Goal: Task Accomplishment & Management: Manage account settings

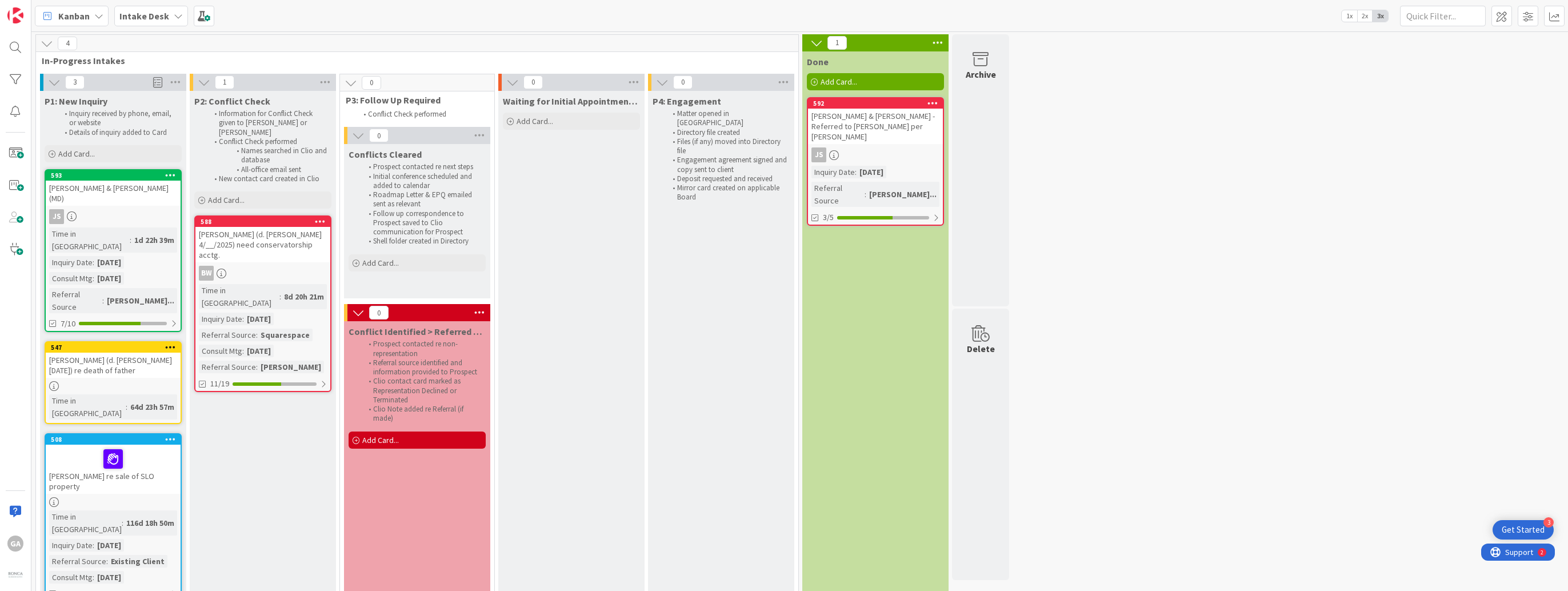
click at [174, 16] on icon at bounding box center [178, 16] width 9 height 9
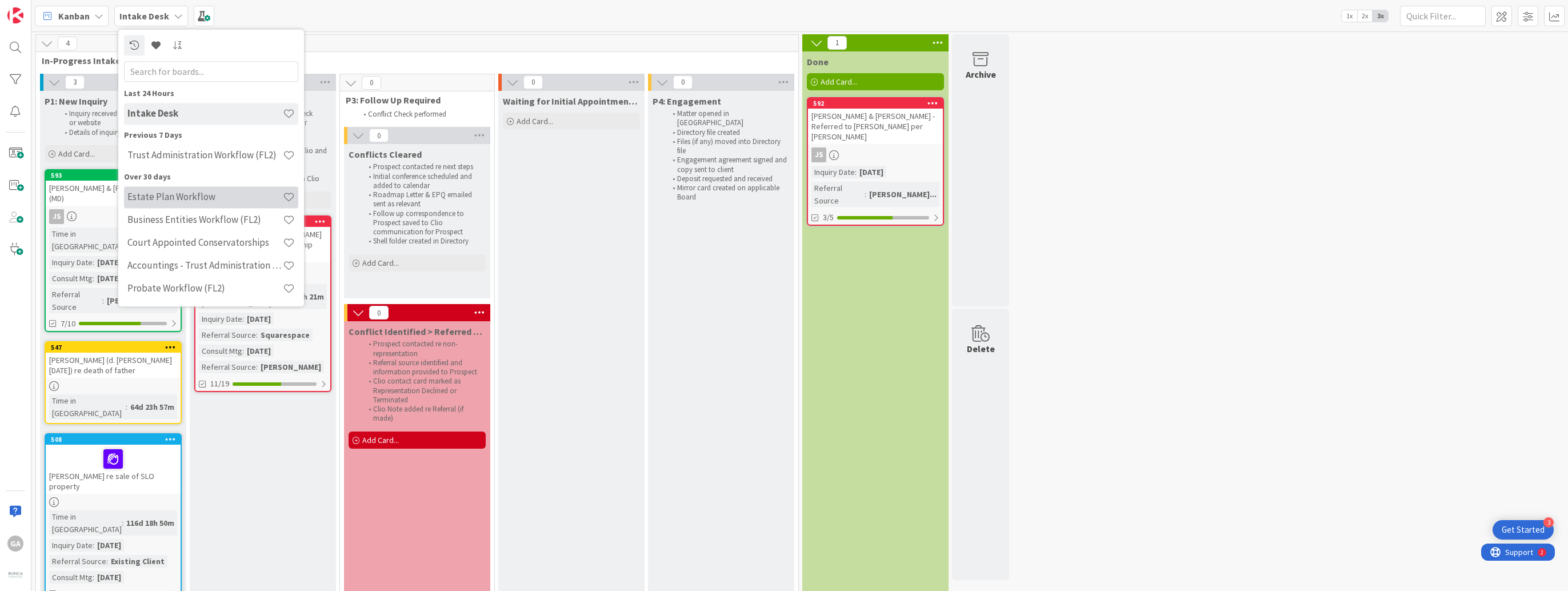
click at [171, 197] on h4 "Estate Plan Workflow" at bounding box center [205, 197] width 155 height 11
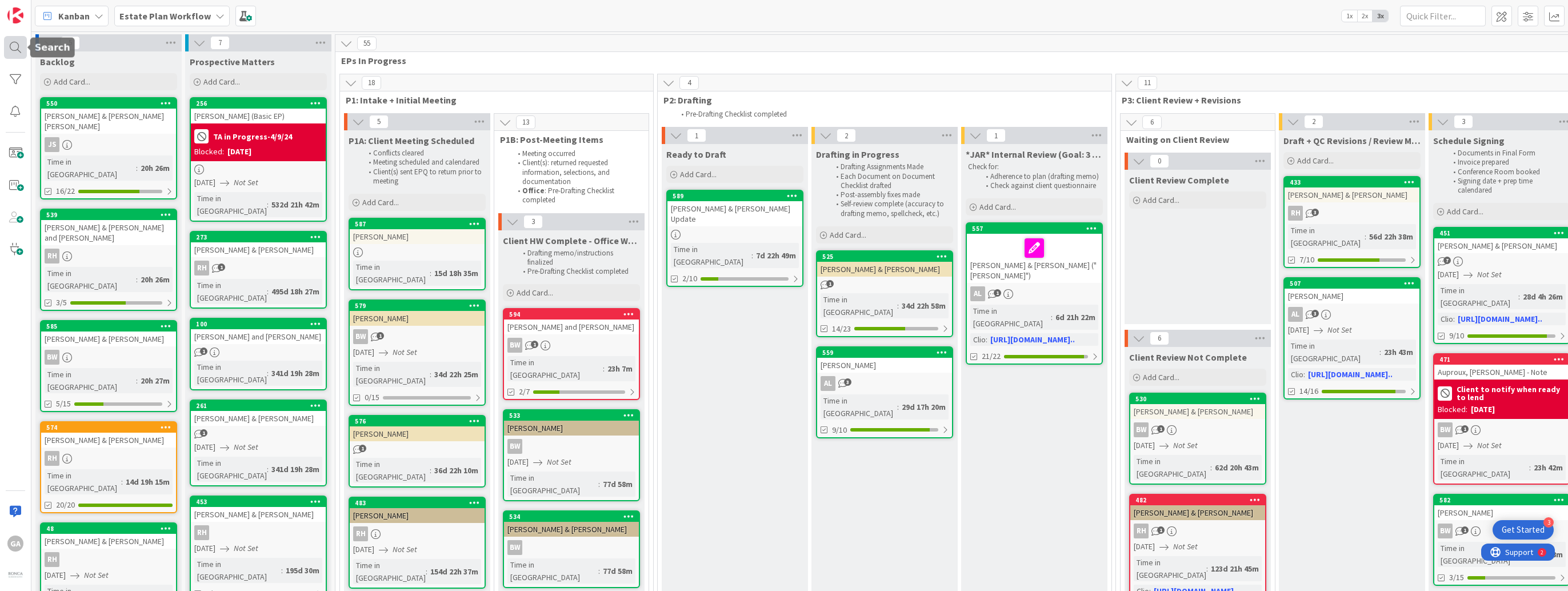
click at [9, 45] on div at bounding box center [15, 47] width 23 height 23
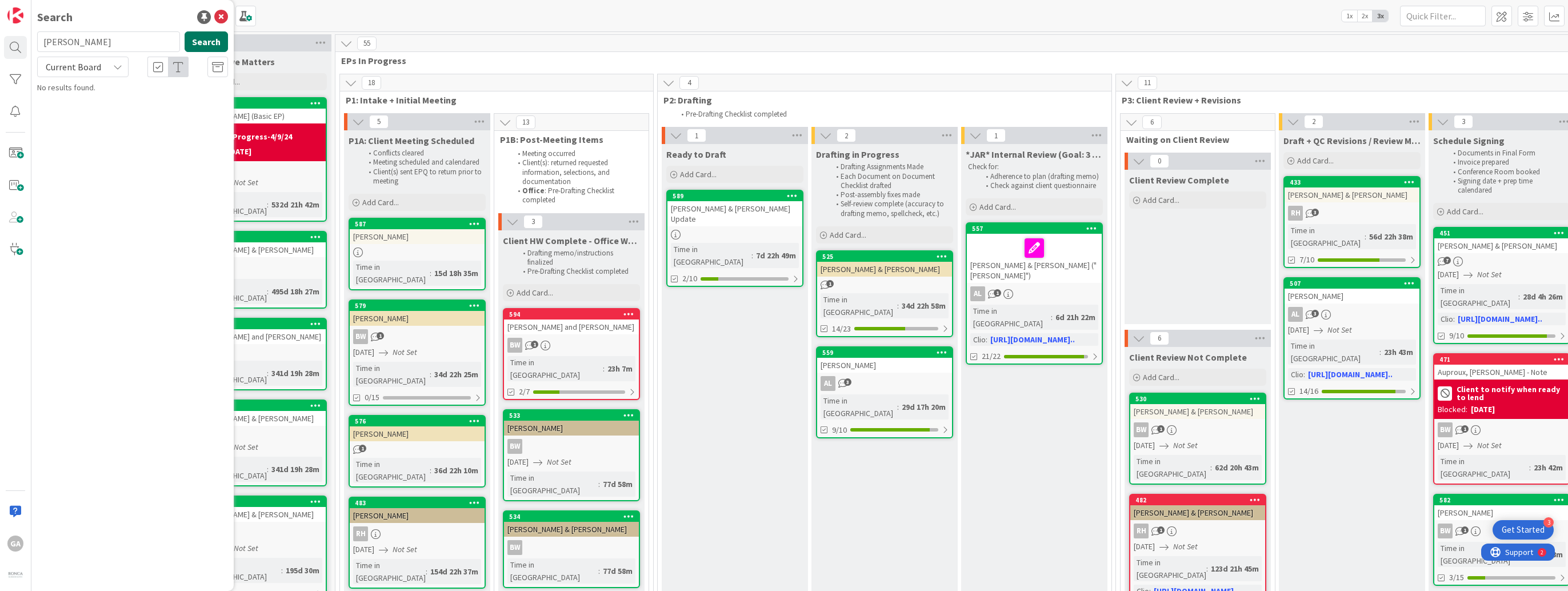
type input "[PERSON_NAME]"
click at [215, 47] on button "Search" at bounding box center [206, 42] width 43 height 21
click at [217, 19] on icon at bounding box center [221, 17] width 14 height 14
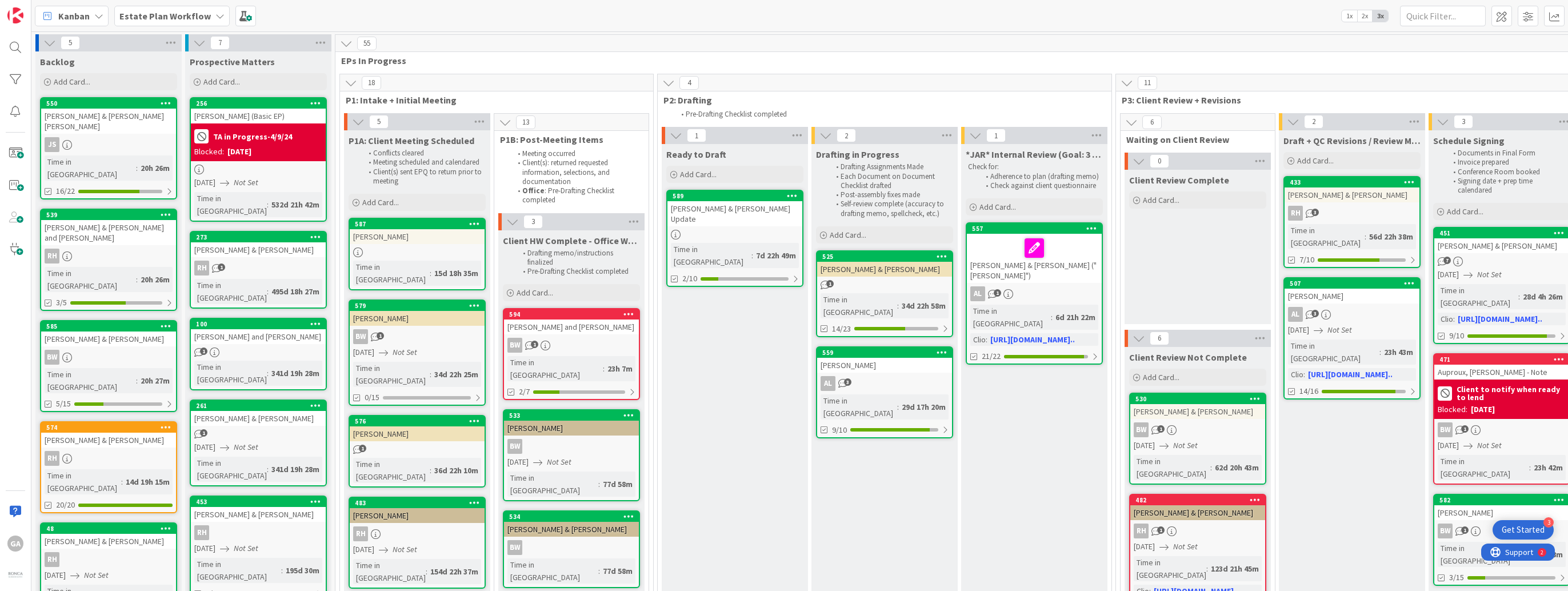
click at [215, 19] on icon at bounding box center [220, 16] width 9 height 9
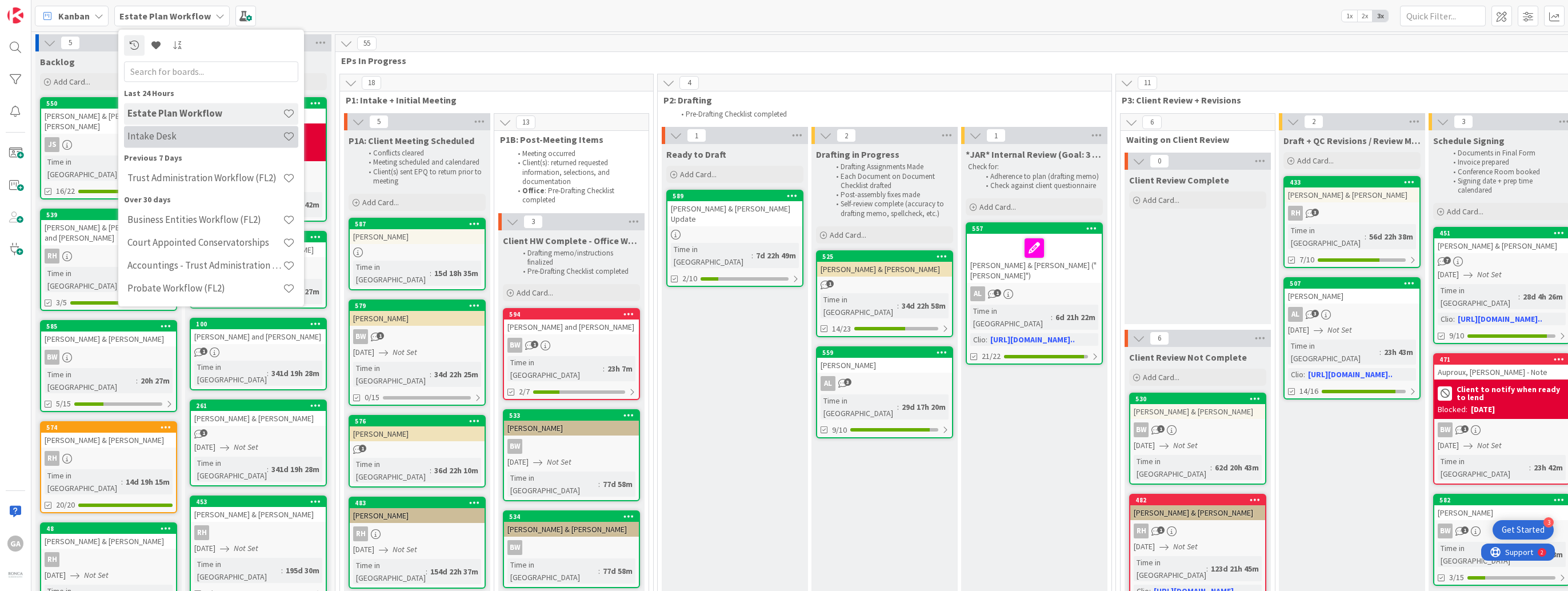
click at [168, 138] on h4 "Intake Desk" at bounding box center [205, 137] width 155 height 11
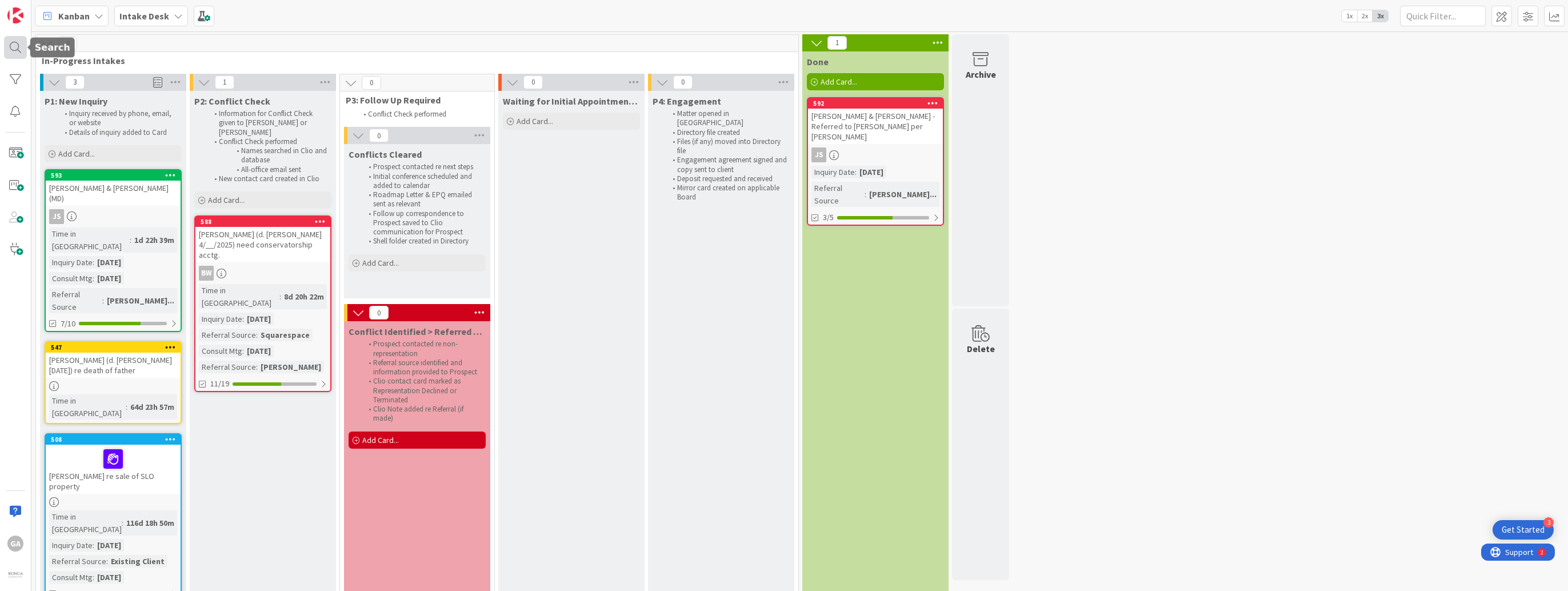
click at [14, 45] on div at bounding box center [15, 47] width 23 height 23
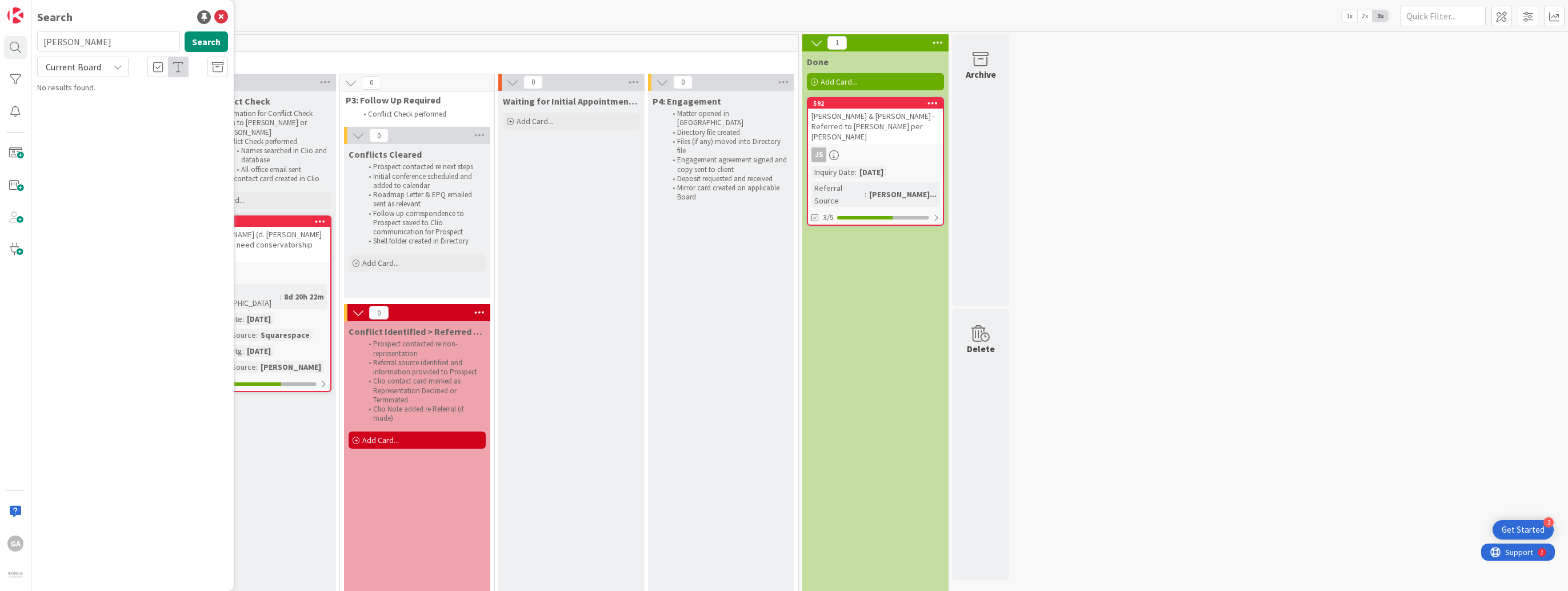
click at [79, 41] on input "[PERSON_NAME]" at bounding box center [109, 42] width 143 height 21
click at [209, 40] on button "Search" at bounding box center [206, 42] width 43 height 21
click at [219, 18] on icon at bounding box center [221, 17] width 14 height 14
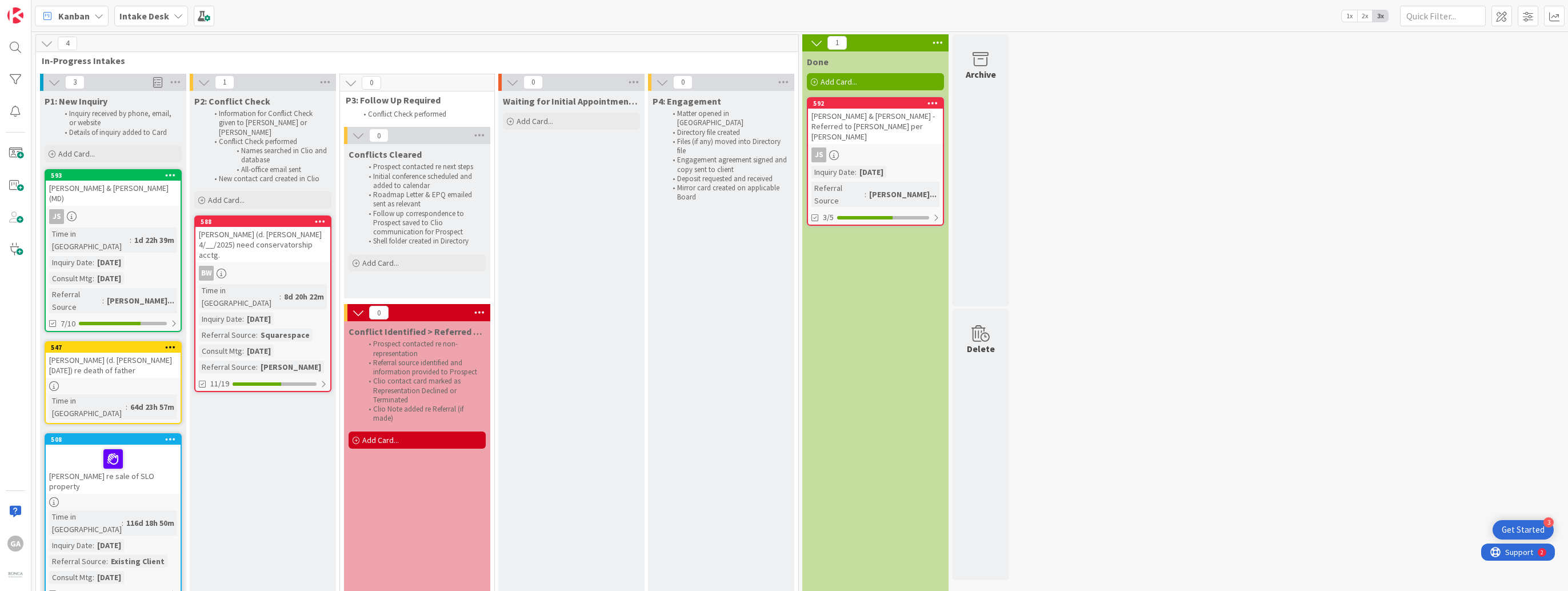
click at [178, 14] on icon at bounding box center [178, 16] width 9 height 9
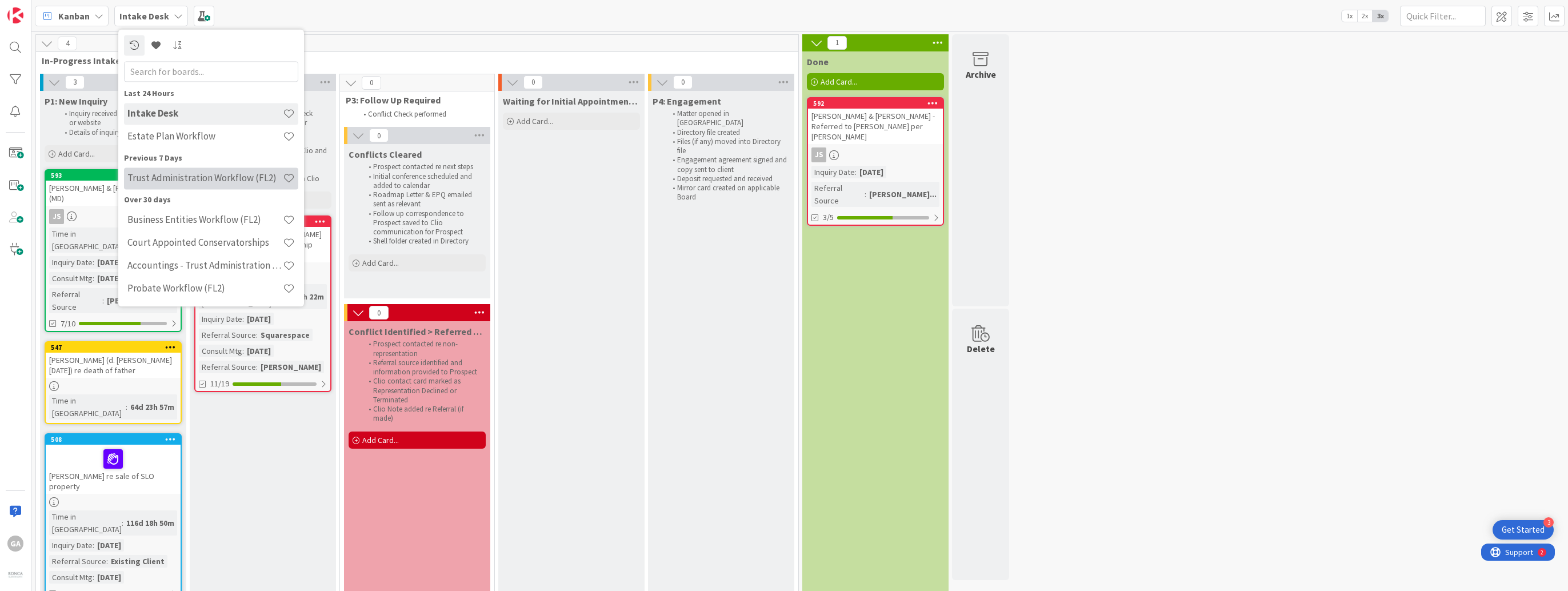
click at [173, 183] on h4 "Trust Administration Workflow (FL2)" at bounding box center [205, 178] width 155 height 11
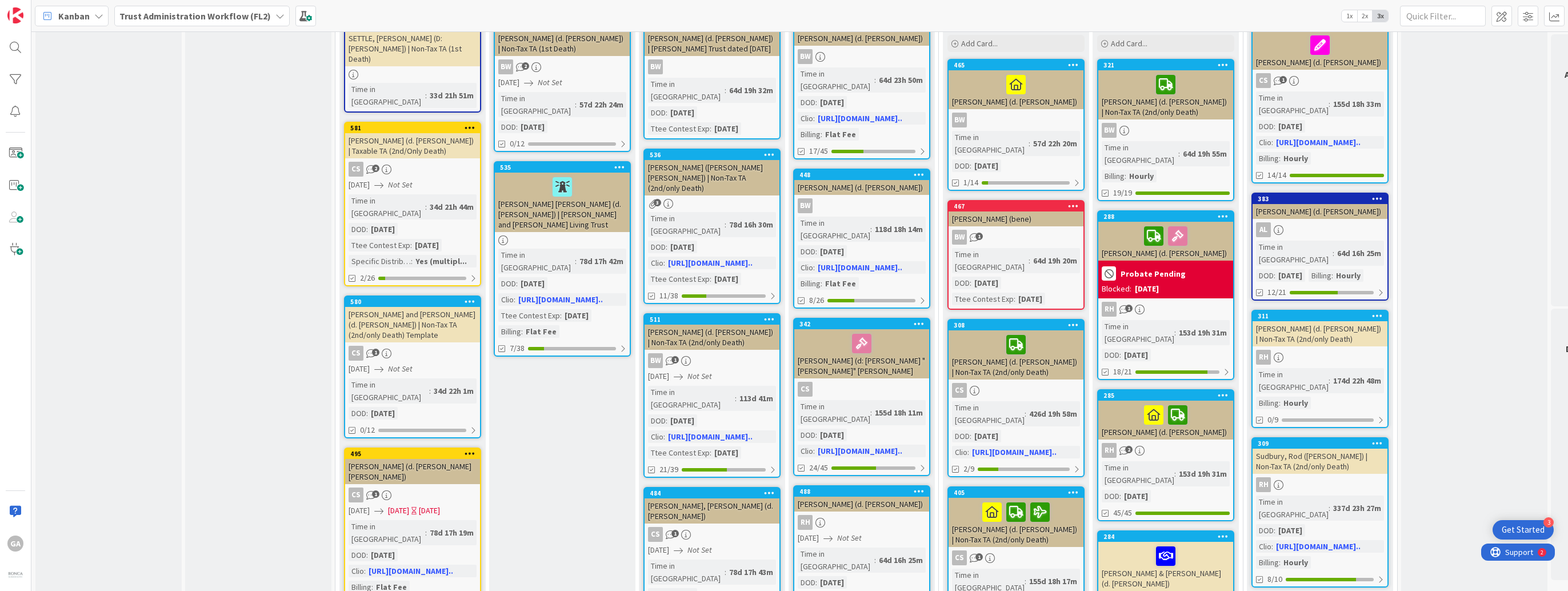
scroll to position [172, 0]
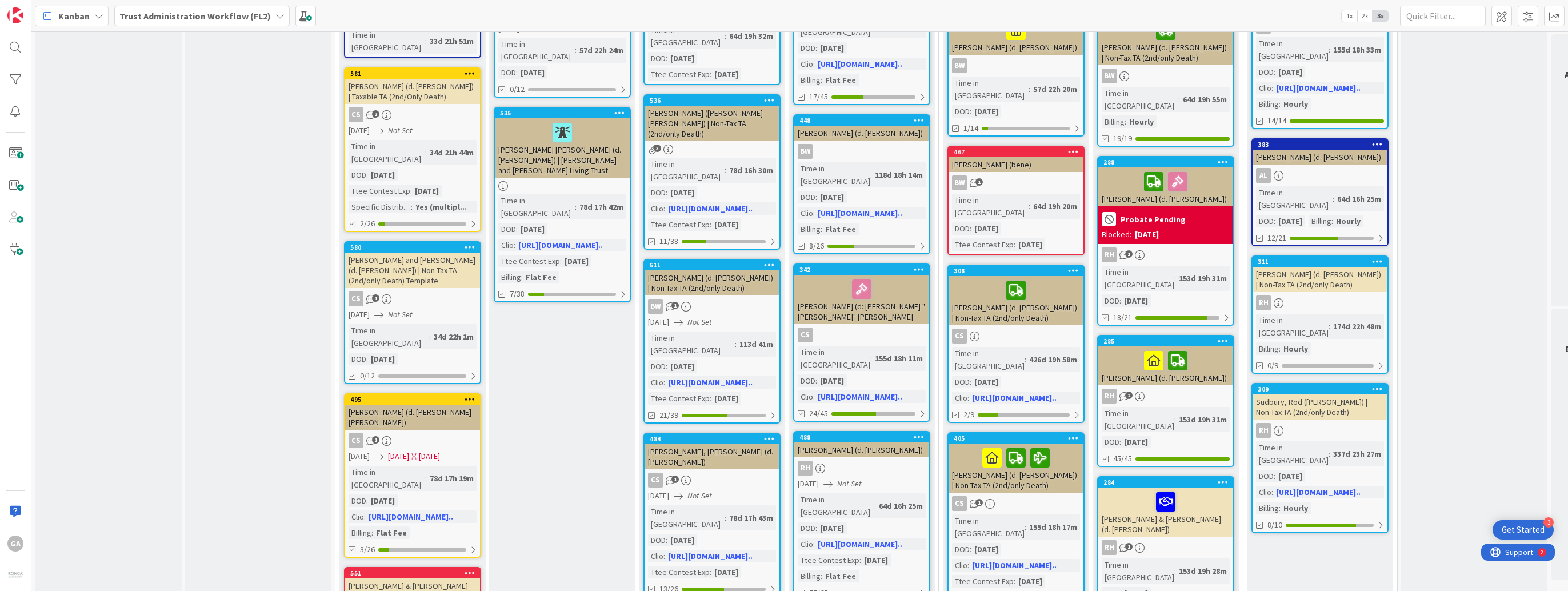
click at [1325, 267] on div "[PERSON_NAME] (d. [PERSON_NAME]) | Non-Tax TA (2nd/only Death)" at bounding box center [1320, 280] width 135 height 25
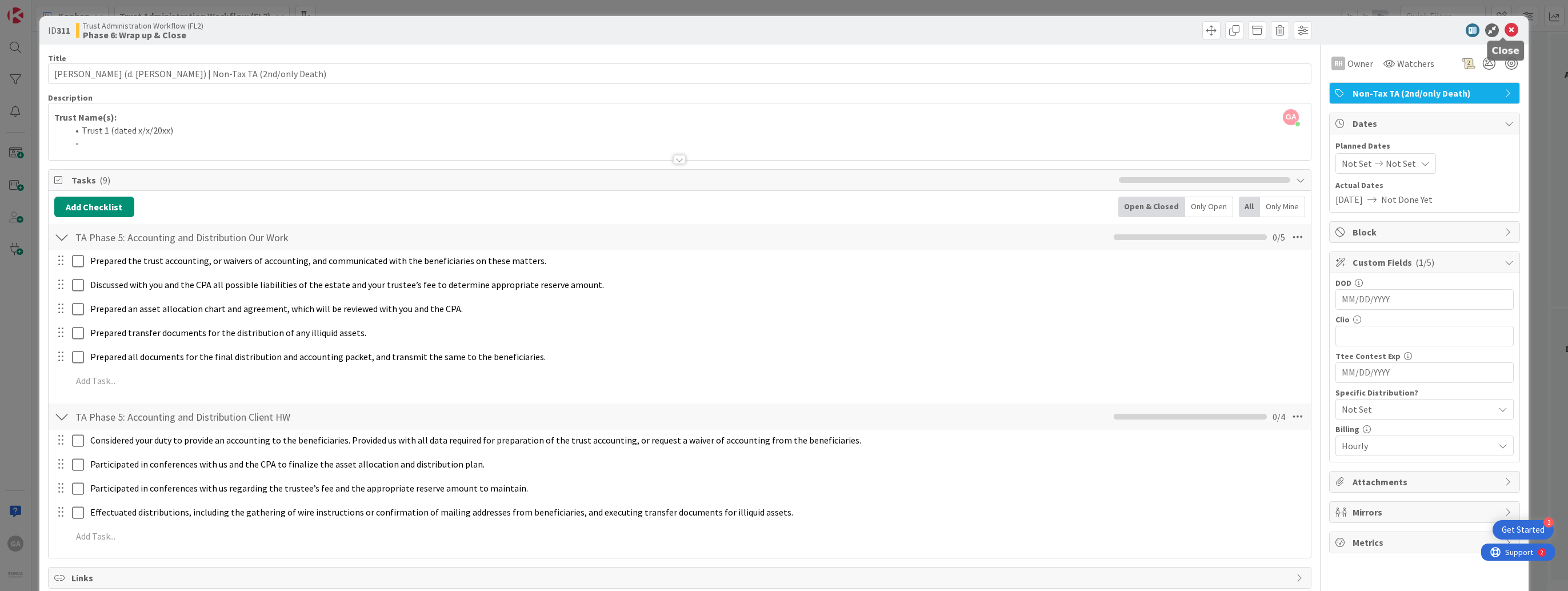
click at [1505, 29] on icon at bounding box center [1511, 30] width 14 height 14
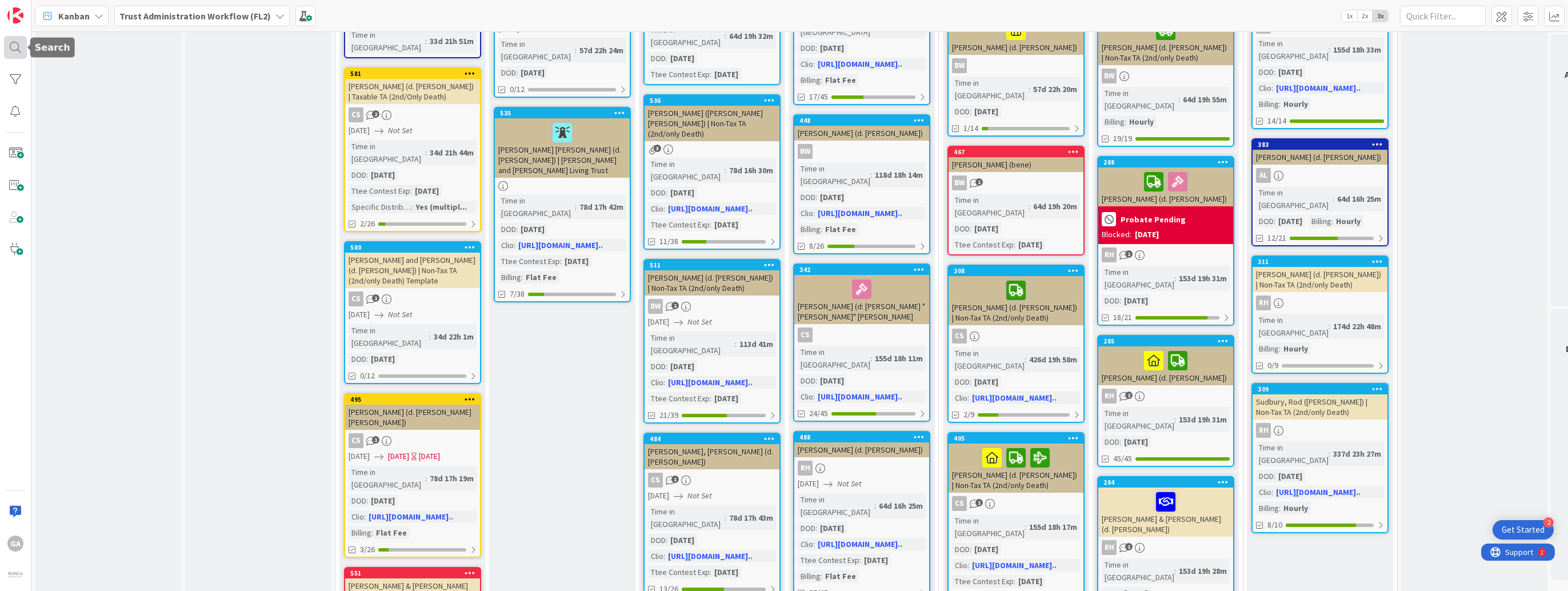
click at [11, 44] on div at bounding box center [15, 47] width 23 height 23
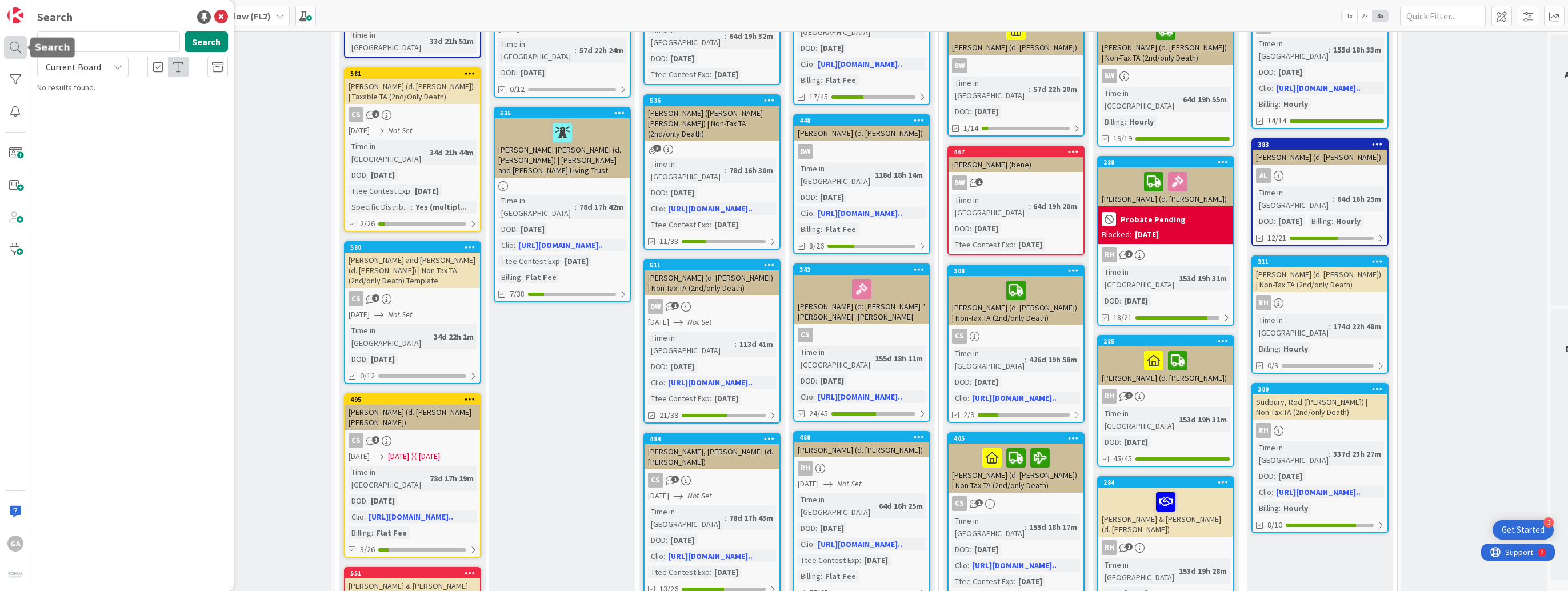
type input "b"
type input "[PERSON_NAME]"
click at [197, 43] on button "Search" at bounding box center [206, 42] width 43 height 21
click at [226, 16] on icon at bounding box center [221, 17] width 14 height 14
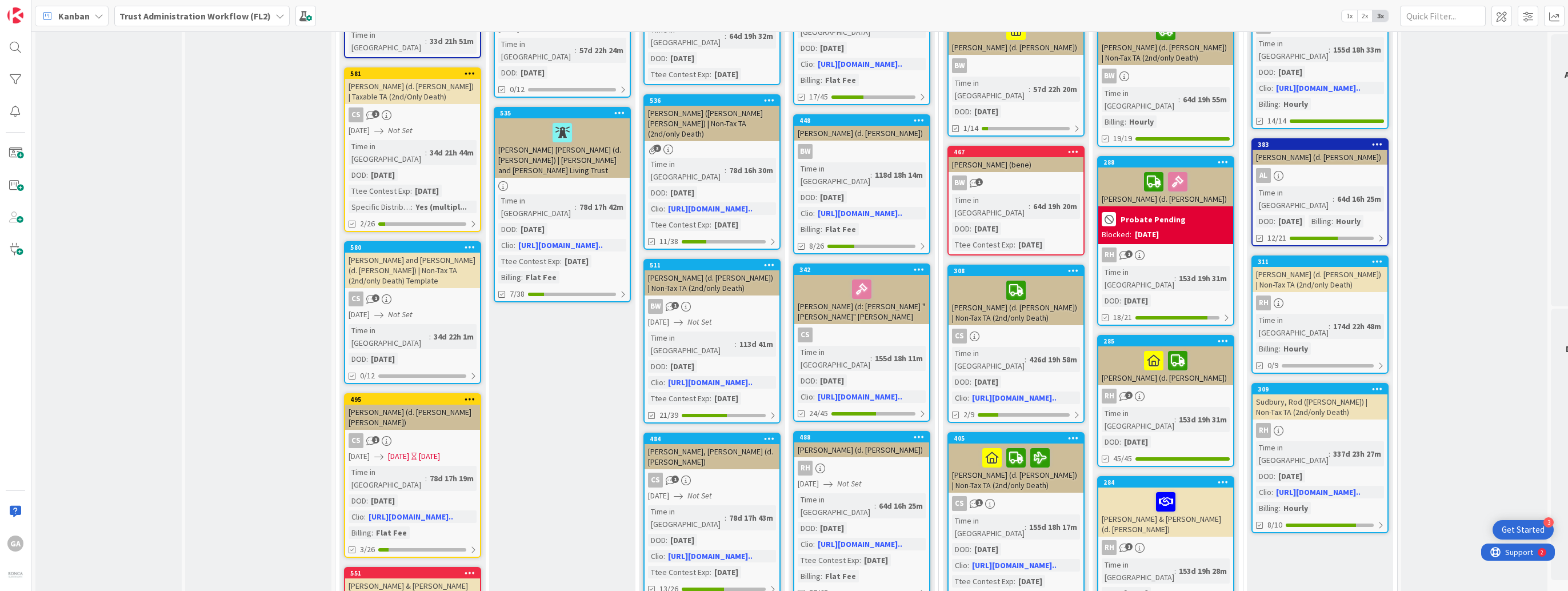
click at [275, 15] on icon at bounding box center [279, 16] width 9 height 9
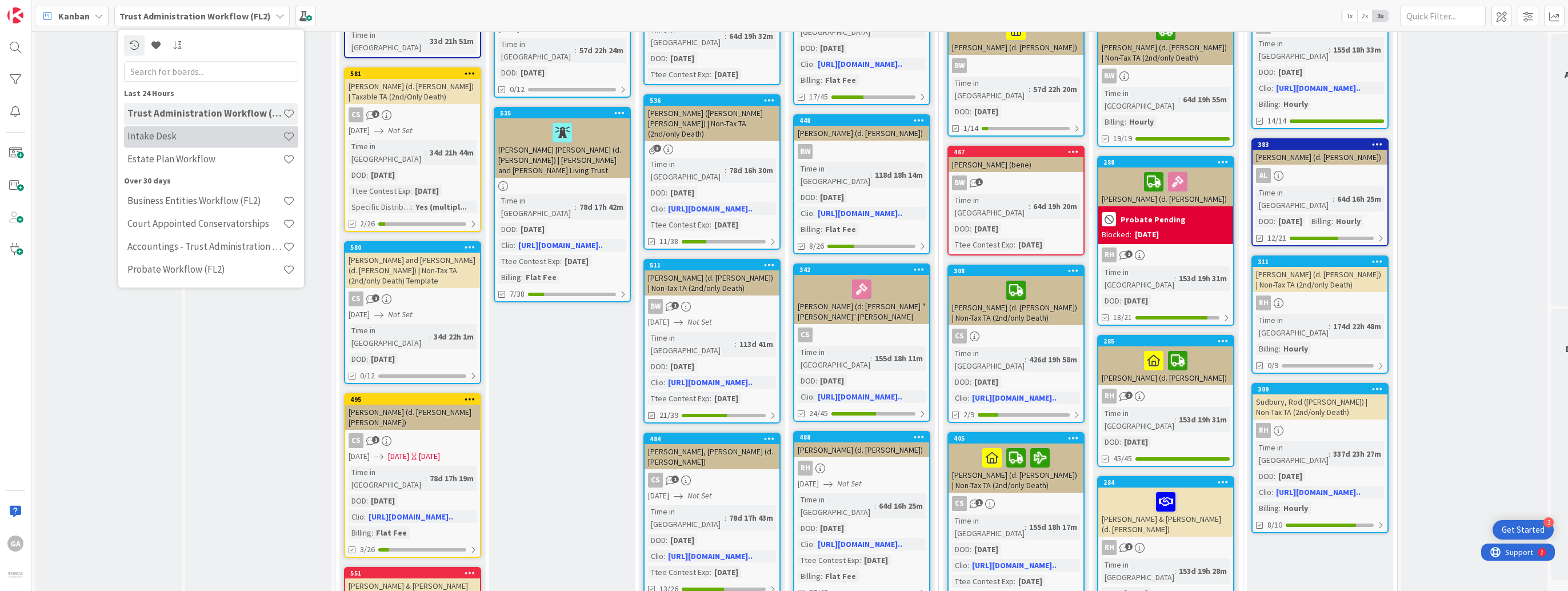
click at [153, 132] on h4 "Intake Desk" at bounding box center [205, 137] width 155 height 11
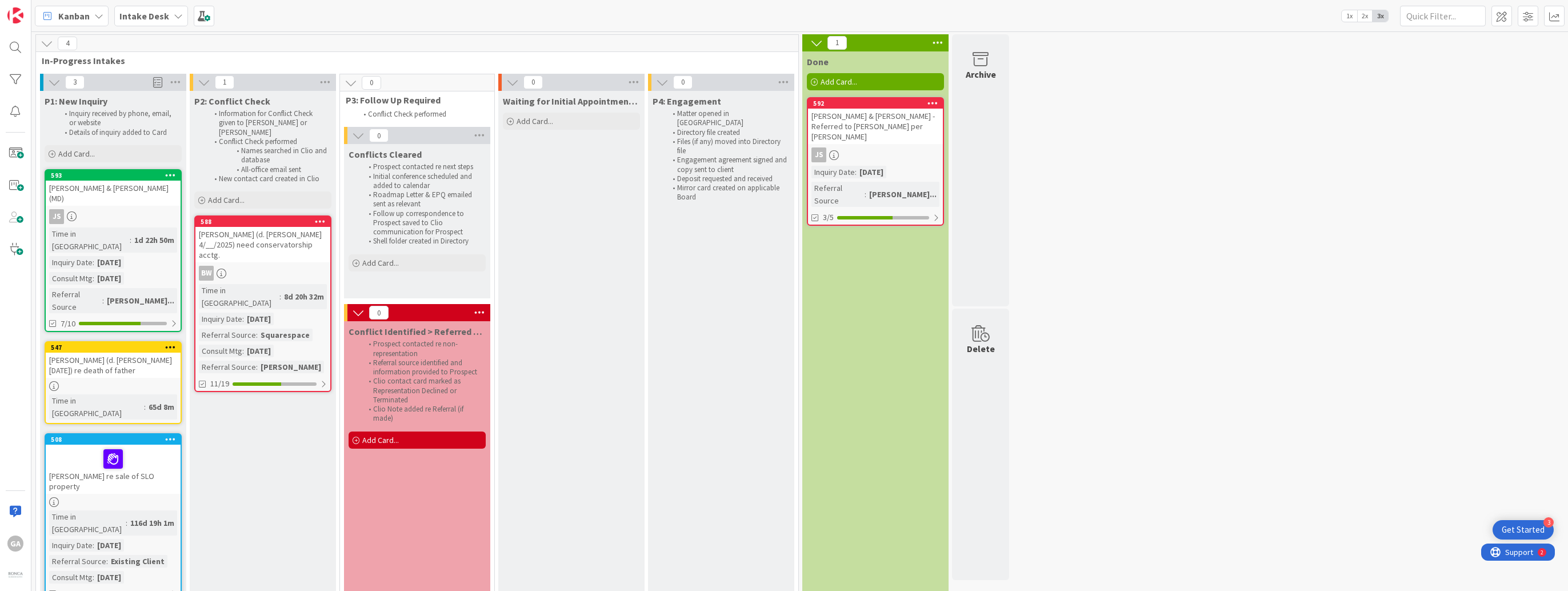
click at [174, 15] on icon at bounding box center [178, 16] width 9 height 9
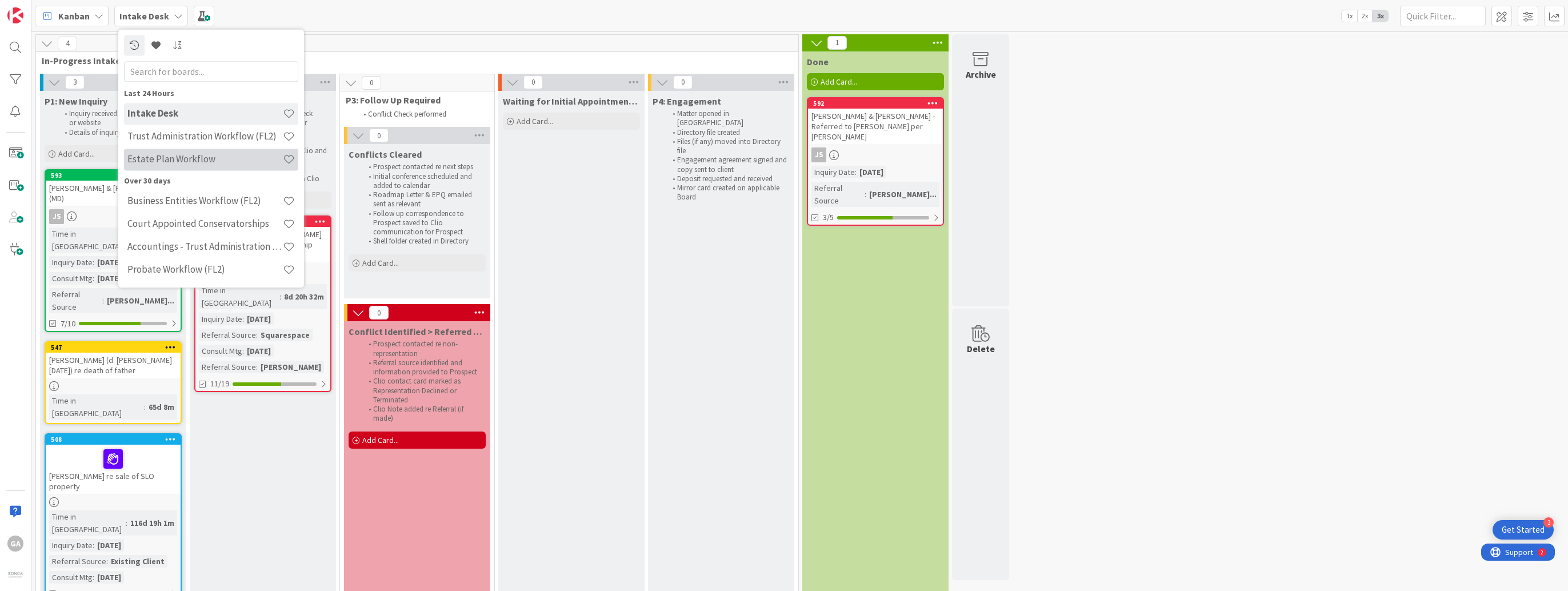
click at [177, 160] on h4 "Estate Plan Workflow" at bounding box center [205, 159] width 155 height 11
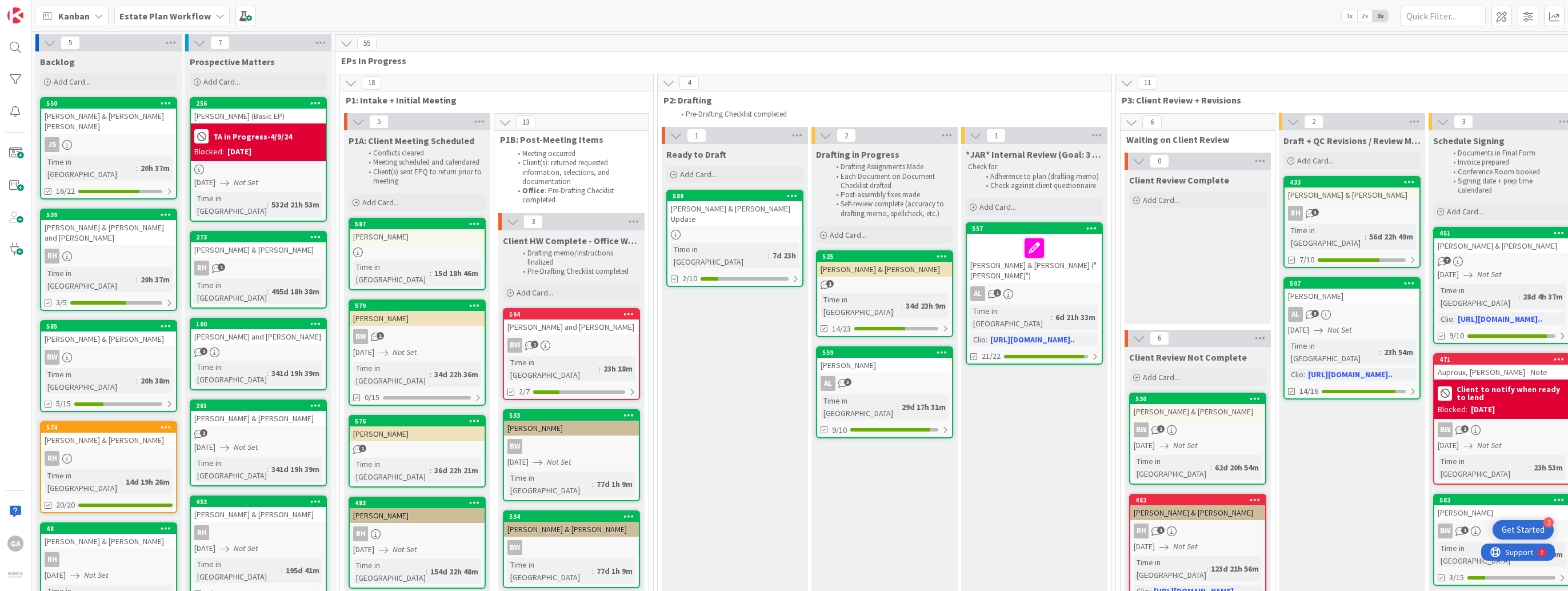
click at [215, 16] on icon at bounding box center [220, 16] width 9 height 9
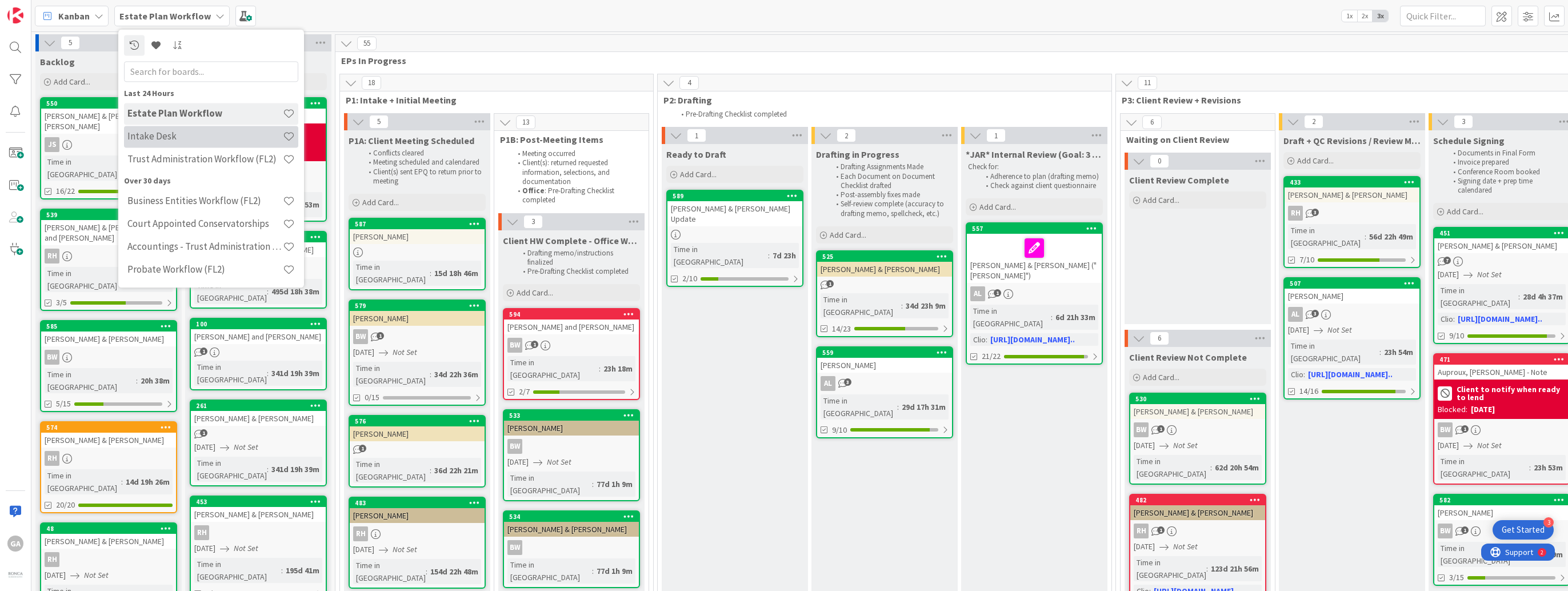
click at [165, 133] on h4 "Intake Desk" at bounding box center [205, 137] width 155 height 11
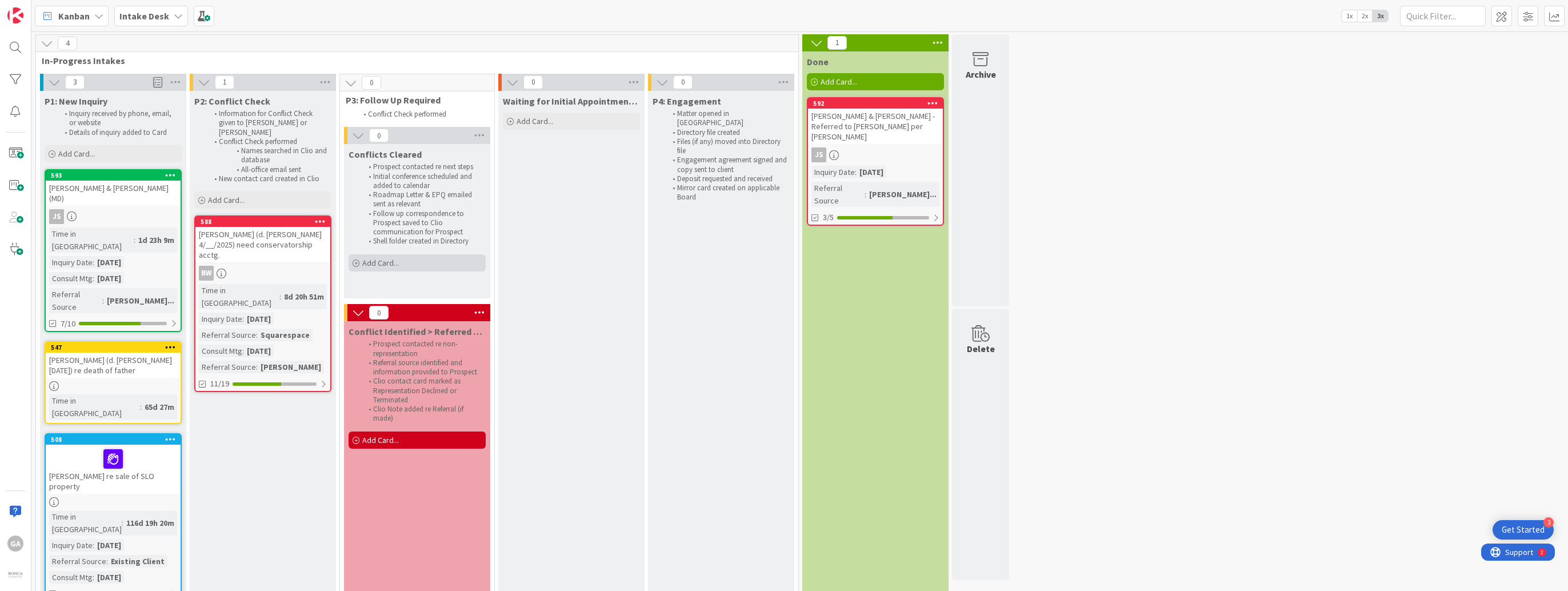
click at [390, 259] on span "Add Card..." at bounding box center [380, 263] width 37 height 11
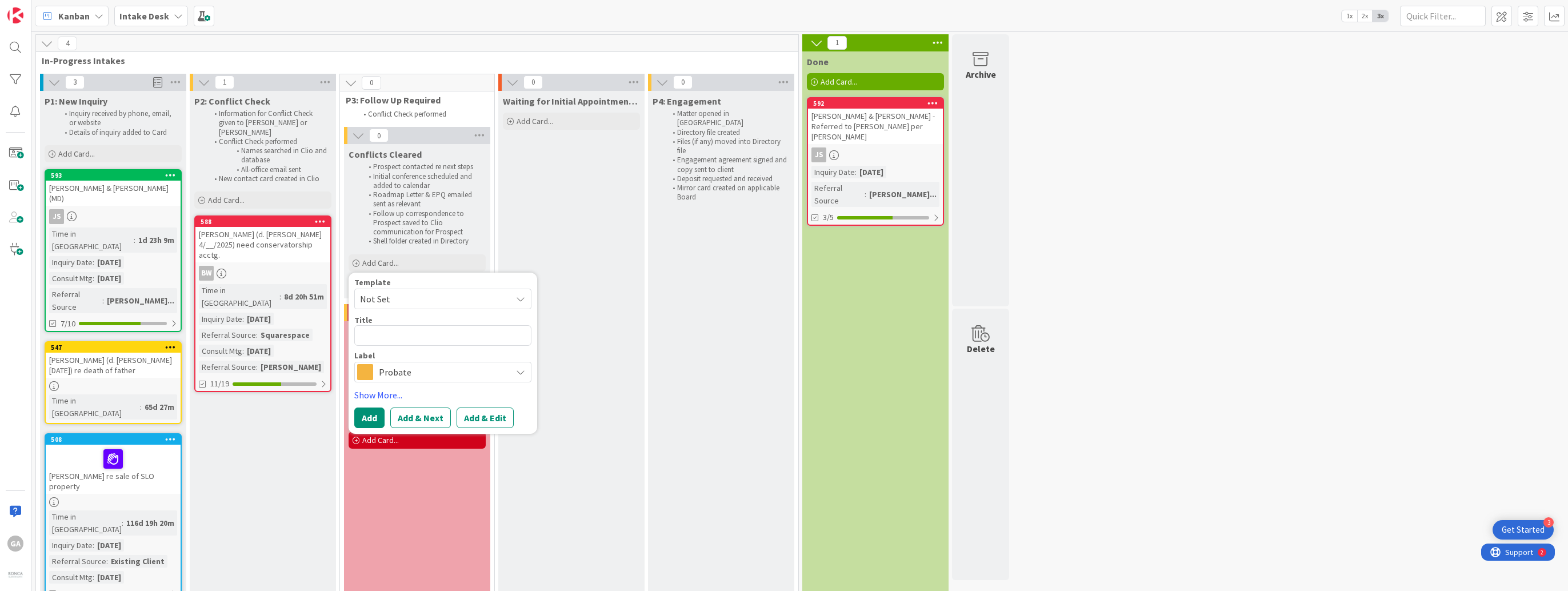
type textarea "x"
type textarea "B"
type textarea "x"
type textarea "Br"
type textarea "x"
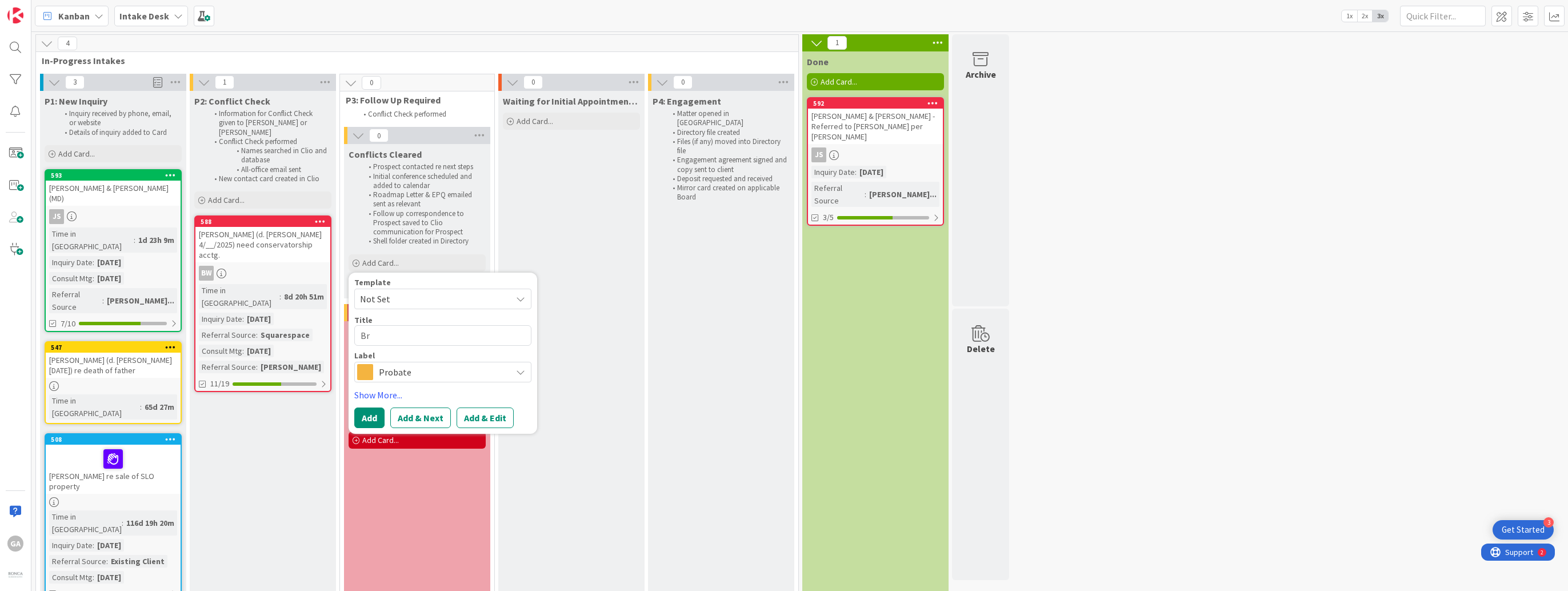
type textarea "Bra"
type textarea "x"
type textarea "[PERSON_NAME]"
type textarea "x"
type textarea "[PERSON_NAME]"
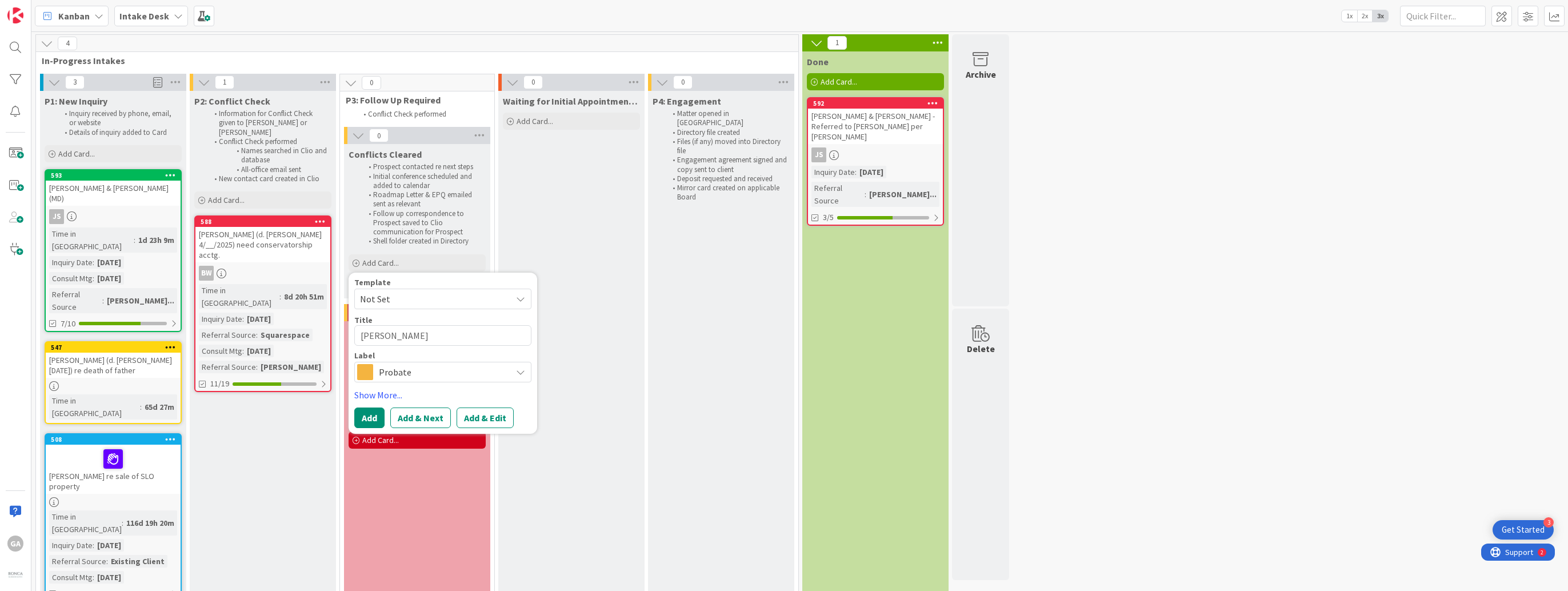
type textarea "x"
type textarea "[PERSON_NAME],"
type textarea "x"
type textarea "[PERSON_NAME],"
type textarea "x"
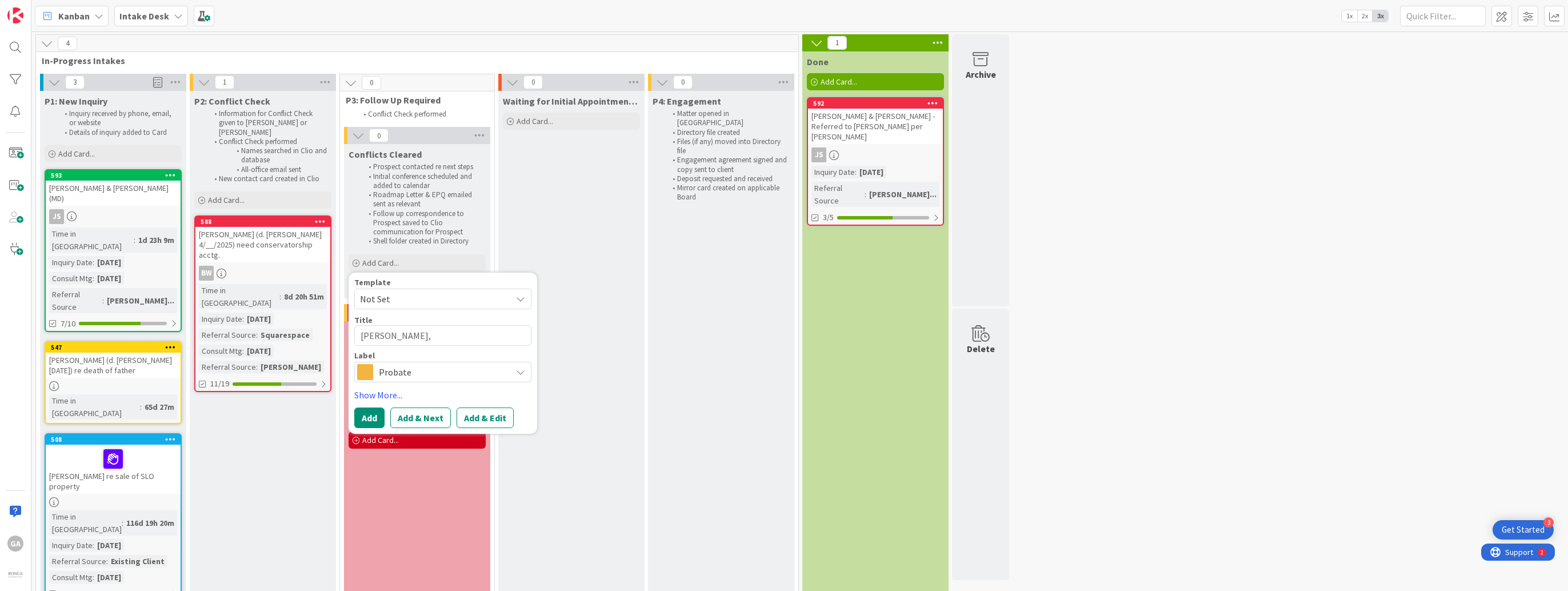
type textarea "[PERSON_NAME]"
type textarea "x"
type textarea "[PERSON_NAME]"
type textarea "x"
type textarea "[PERSON_NAME]"
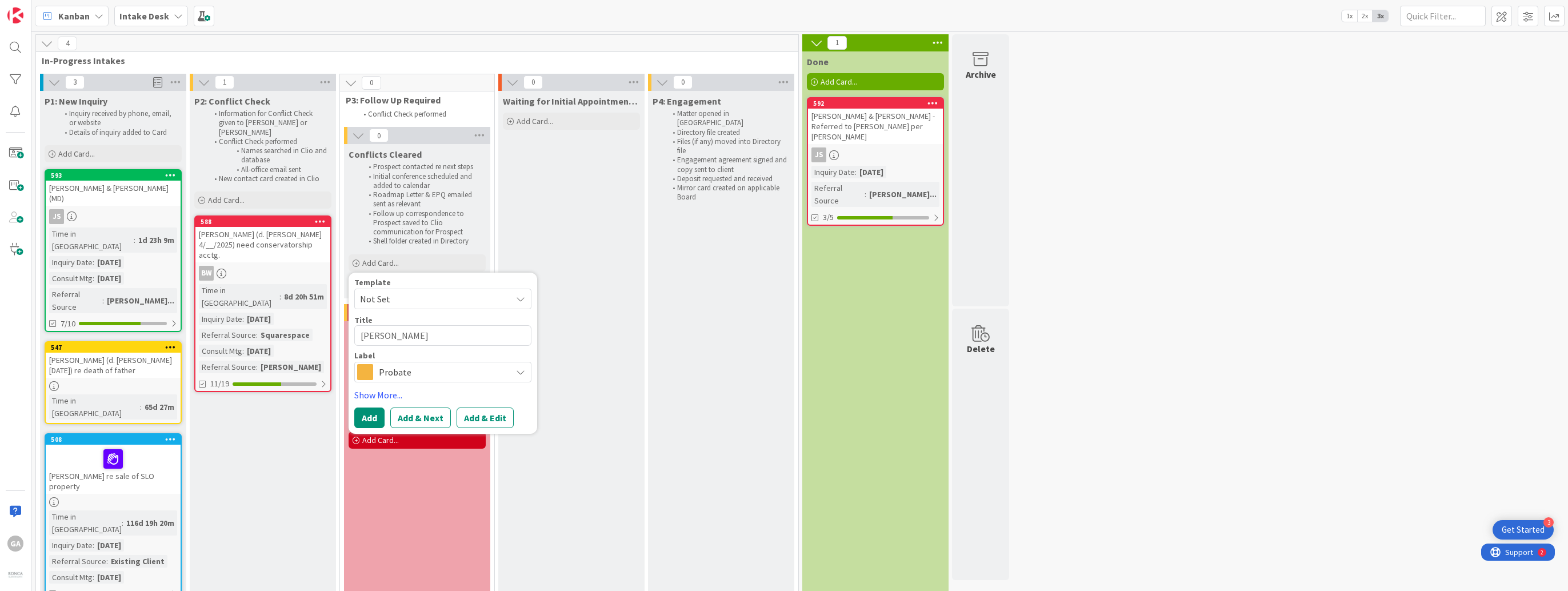
type textarea "x"
type textarea "[PERSON_NAME]"
type textarea "x"
type textarea "[PERSON_NAME]"
click at [521, 370] on icon at bounding box center [520, 372] width 9 height 9
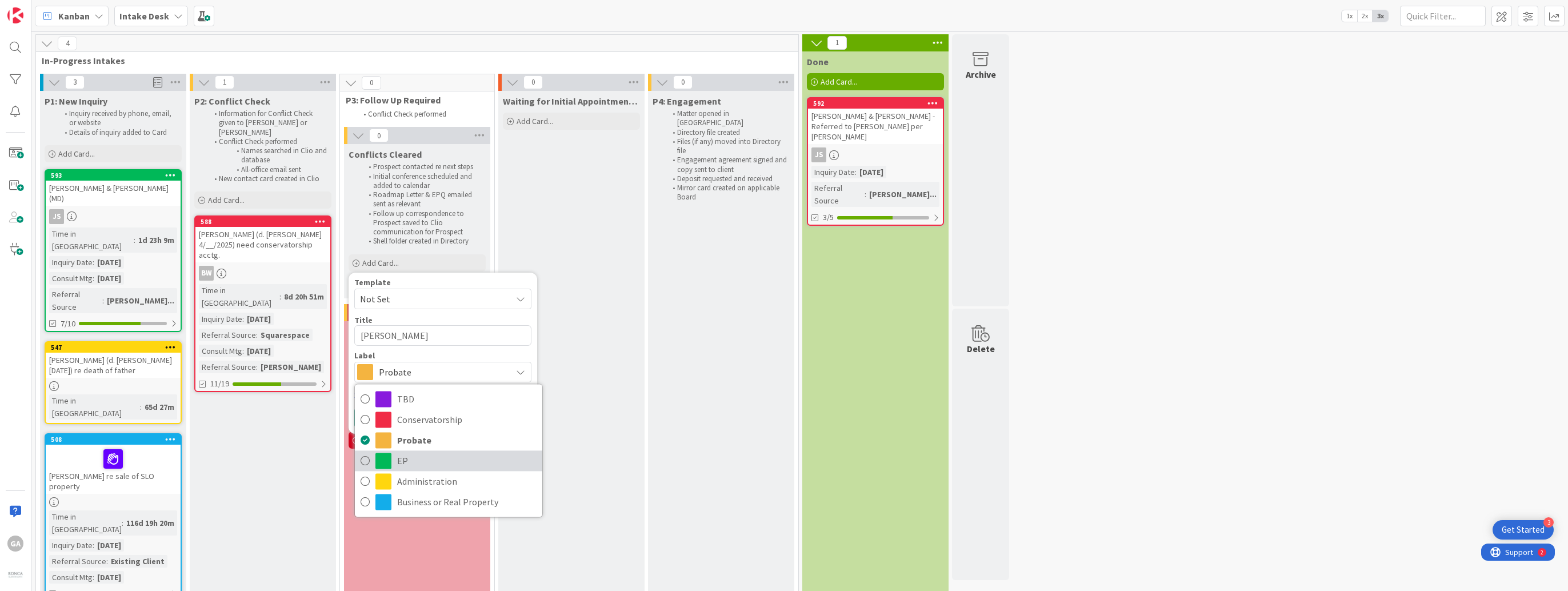
click at [424, 456] on span "EP" at bounding box center [466, 461] width 139 height 17
type textarea "x"
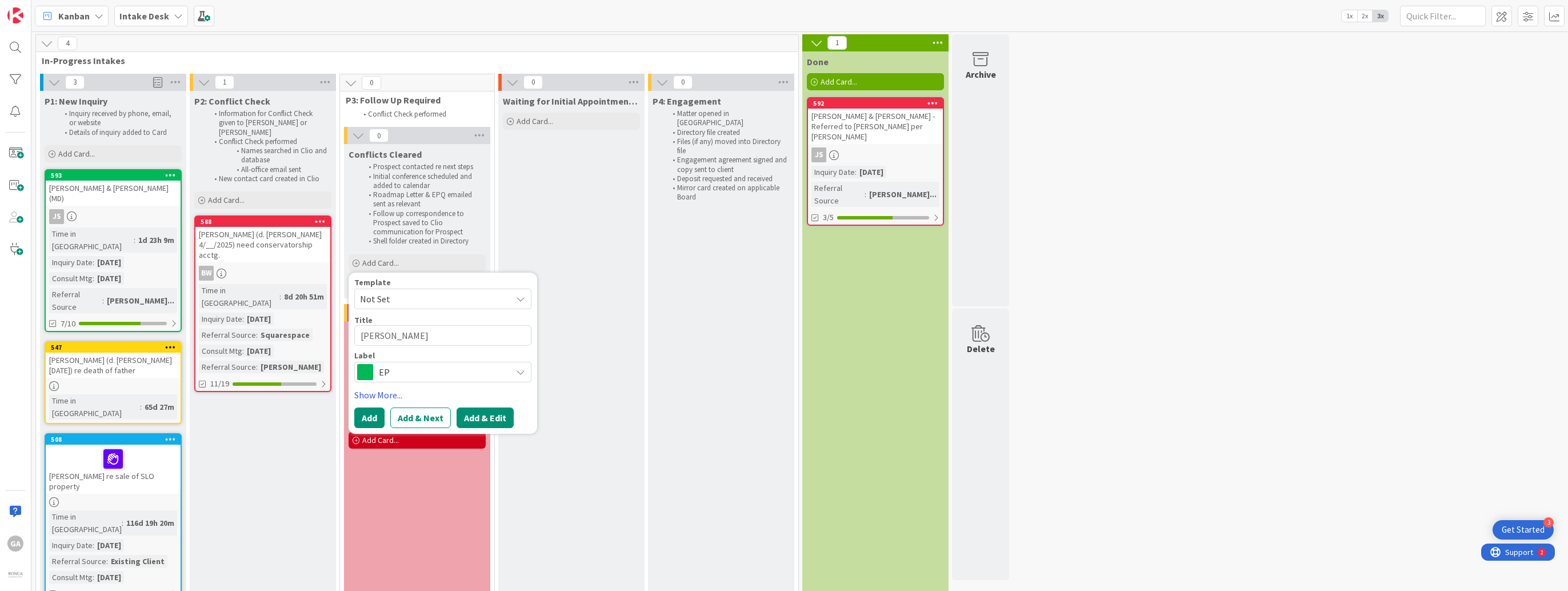
click at [492, 416] on button "Add & Edit" at bounding box center [485, 418] width 57 height 21
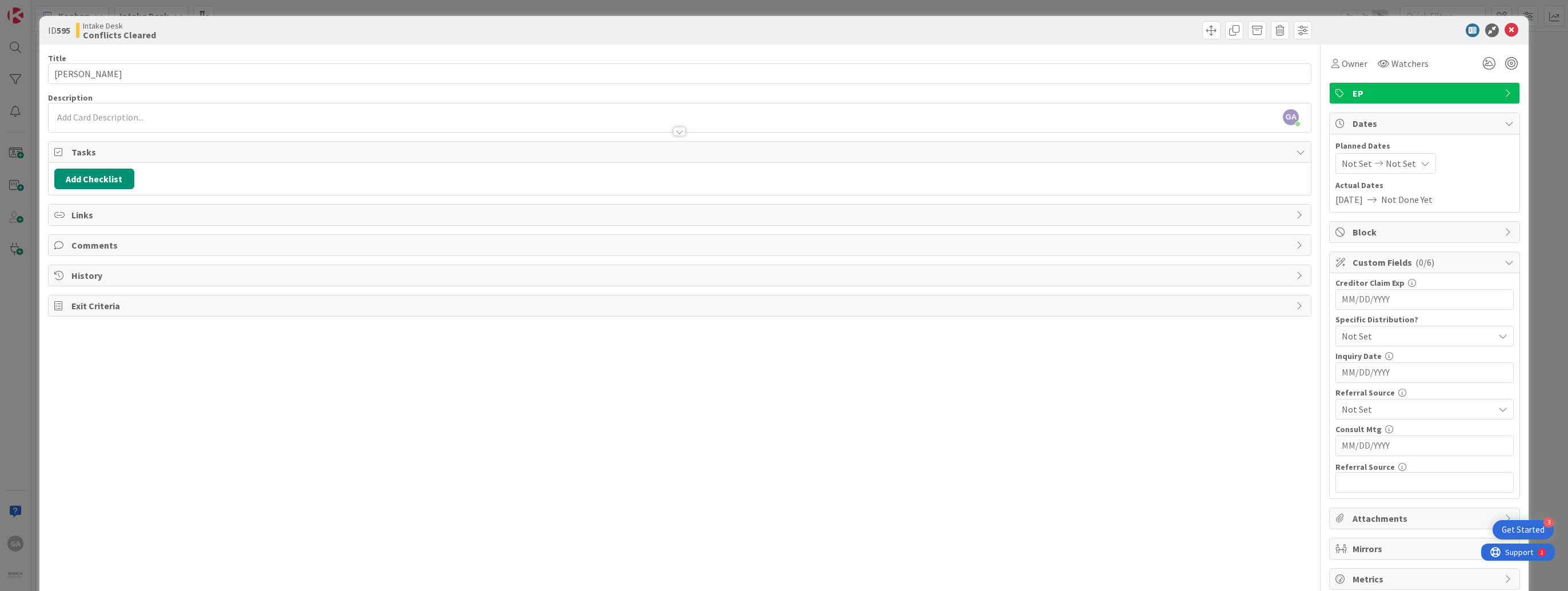
click at [1385, 372] on input "MM/DD/YYYY" at bounding box center [1424, 372] width 166 height 19
click at [1467, 465] on td "12" at bounding box center [1472, 465] width 22 height 22
type input "[DATE]"
click at [1498, 408] on icon at bounding box center [1502, 409] width 9 height 9
click at [1498, 408] on icon at bounding box center [1502, 409] width 9 height 9
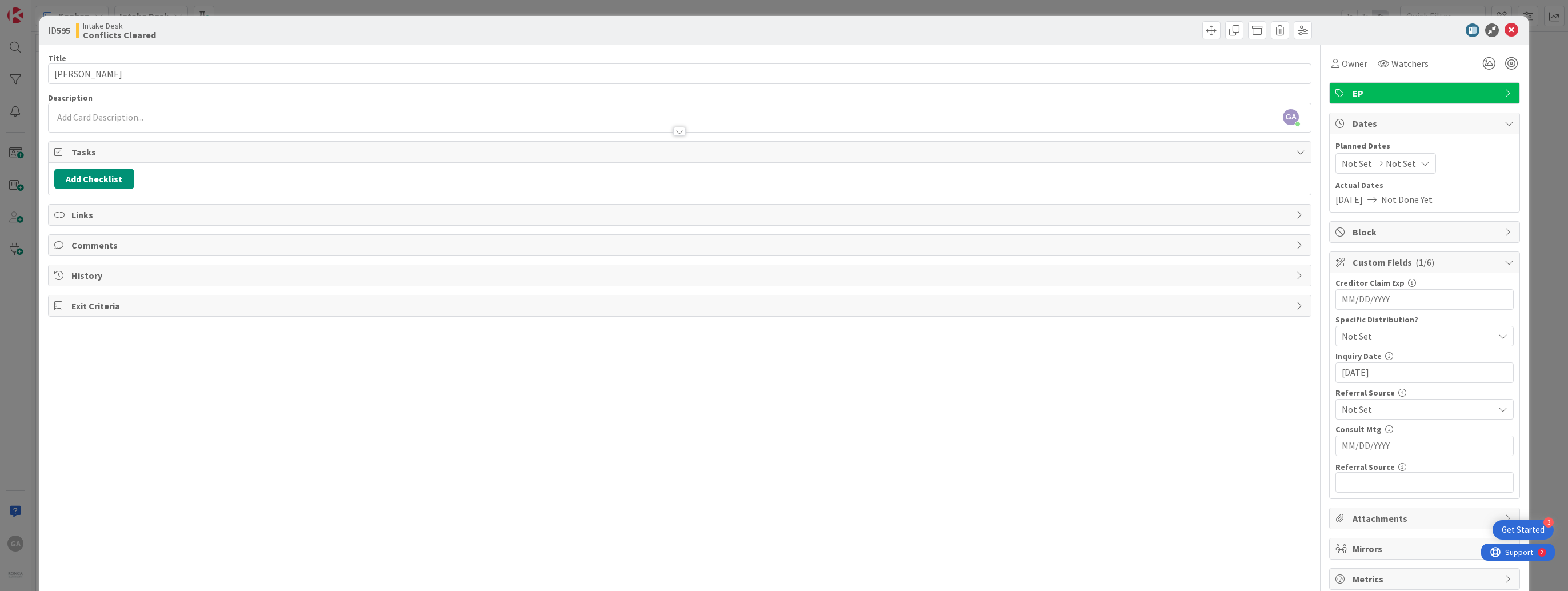
click at [1378, 446] on input "MM/DD/YYYY" at bounding box center [1424, 446] width 166 height 19
type input "[DATE]"
click at [1480, 482] on input "text" at bounding box center [1424, 482] width 178 height 21
click at [1372, 481] on input "[PERSON_NAME]'s mother, [PERSON_NAME]" at bounding box center [1424, 482] width 178 height 21
type input "Mother [PERSON_NAME] (D)"
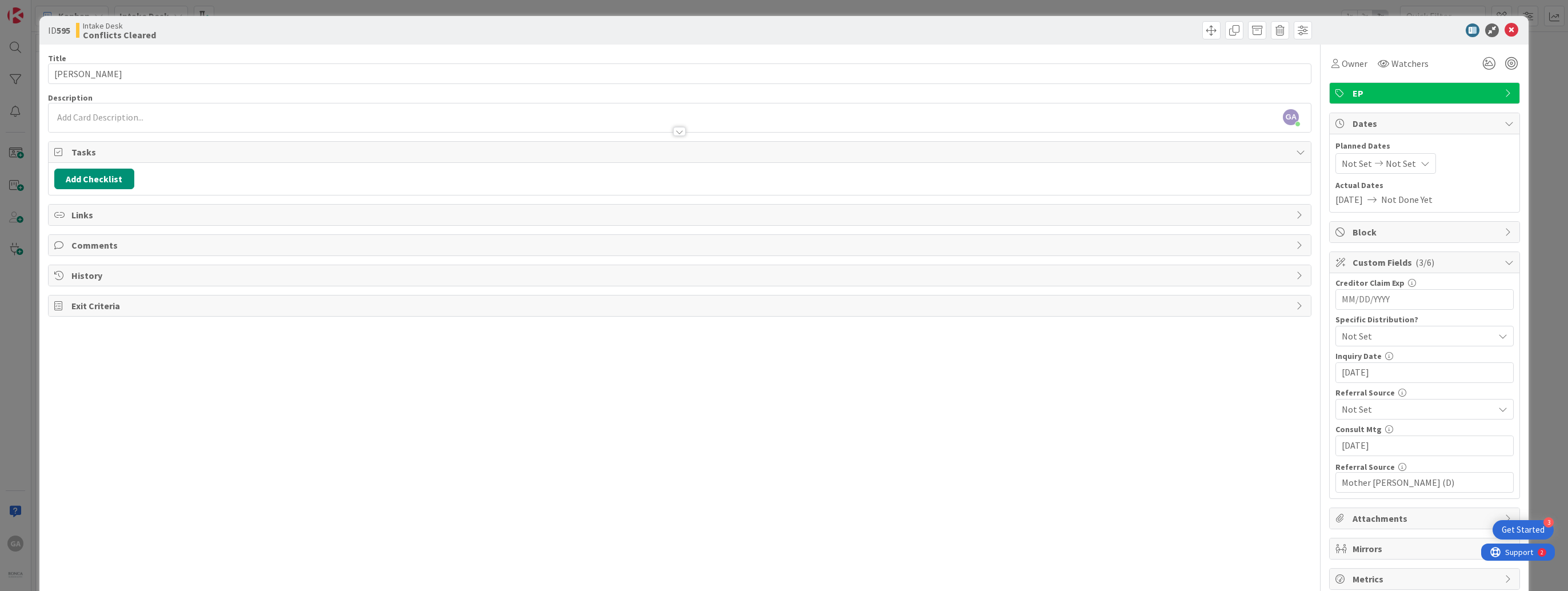
click at [1498, 410] on icon at bounding box center [1502, 409] width 9 height 9
click at [1387, 510] on span "Existing Client" at bounding box center [1380, 519] width 58 height 17
click at [1511, 390] on div "ID 595 Intake Desk Conflicts Cleared Title 12 / 128 [PERSON_NAME] Description G…" at bounding box center [784, 308] width 1490 height 583
click at [89, 171] on button "Add Checklist" at bounding box center [94, 178] width 80 height 21
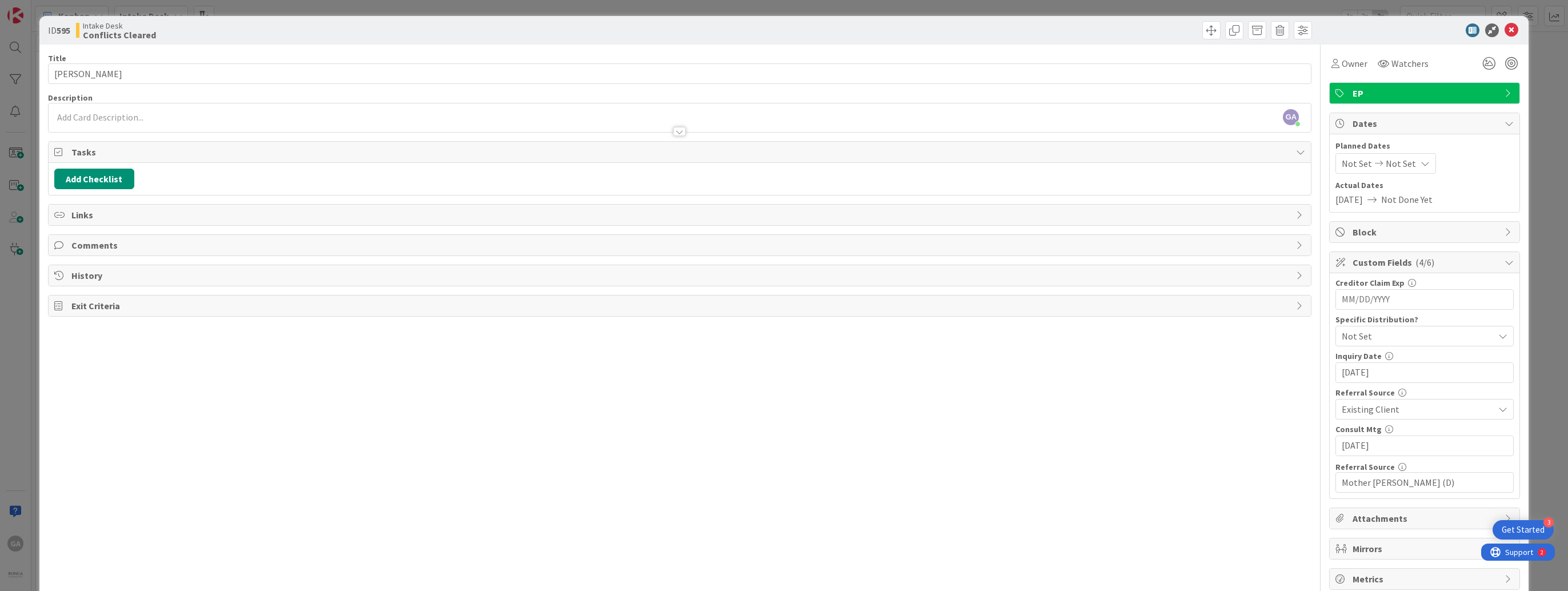
click at [1296, 151] on icon at bounding box center [1300, 152] width 9 height 9
click at [97, 180] on button "Add Checklist" at bounding box center [94, 178] width 80 height 21
click at [84, 291] on div "Add Checklist Checklist Name (needed before adding tasks) 0 / 64 Add Load templ…" at bounding box center [148, 242] width 189 height 104
click at [84, 283] on link "Load template" at bounding box center [89, 282] width 58 height 11
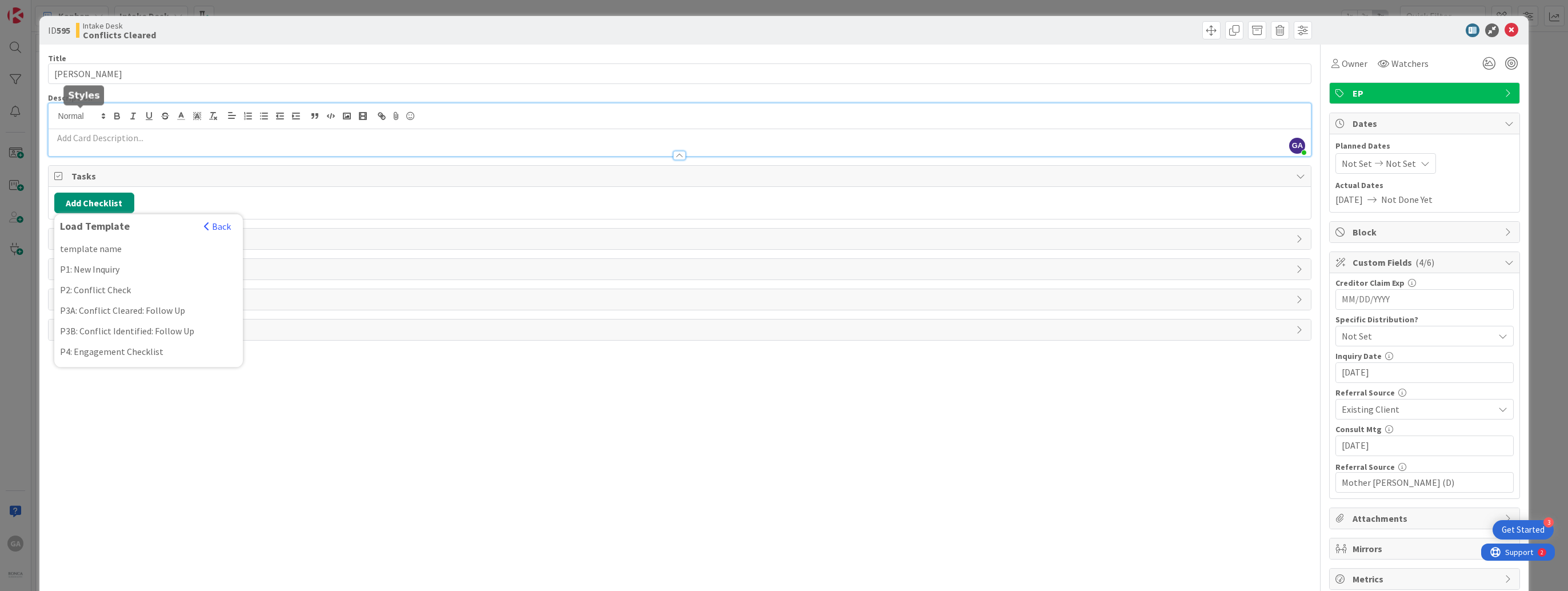
click at [91, 116] on div "GA [PERSON_NAME] joined 2 m ago" at bounding box center [679, 130] width 1262 height 53
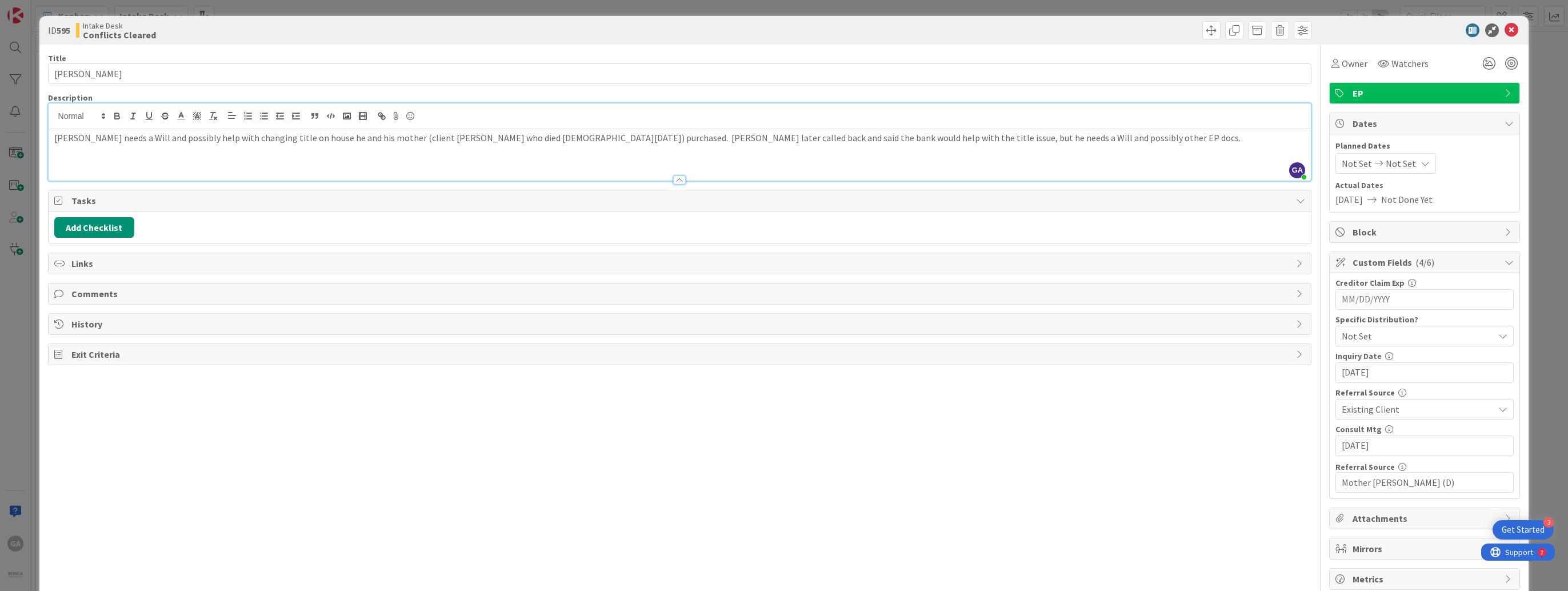
click at [196, 138] on p "[PERSON_NAME] needs a Will and possibly help with changing title on house he an…" at bounding box center [679, 138] width 1251 height 13
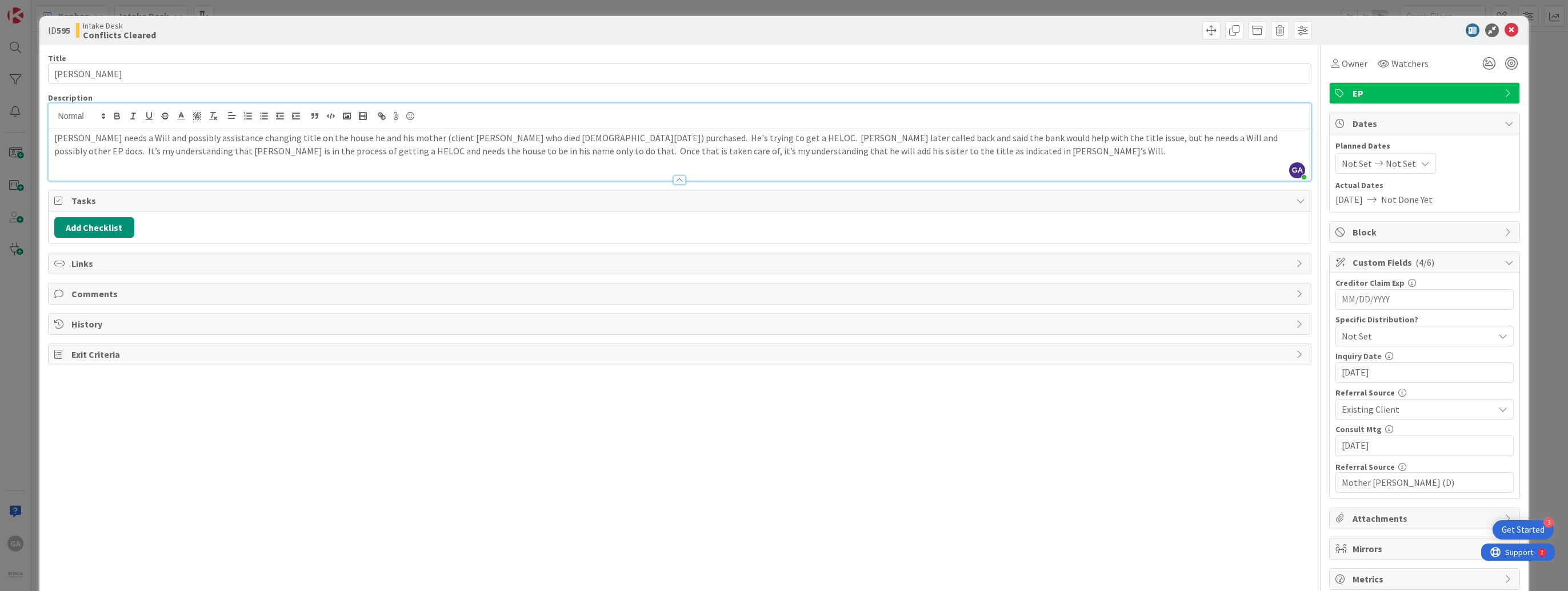
click at [741, 138] on p "[PERSON_NAME] needs a Will and possibly assistance changing title on the house …" at bounding box center [679, 144] width 1251 height 25
click at [87, 226] on button "Add Checklist" at bounding box center [94, 227] width 80 height 21
click at [90, 328] on link "Load template" at bounding box center [89, 331] width 58 height 11
click at [91, 296] on div "P1: New Inquiry" at bounding box center [148, 293] width 189 height 21
click at [71, 316] on button "Add" at bounding box center [75, 308] width 30 height 21
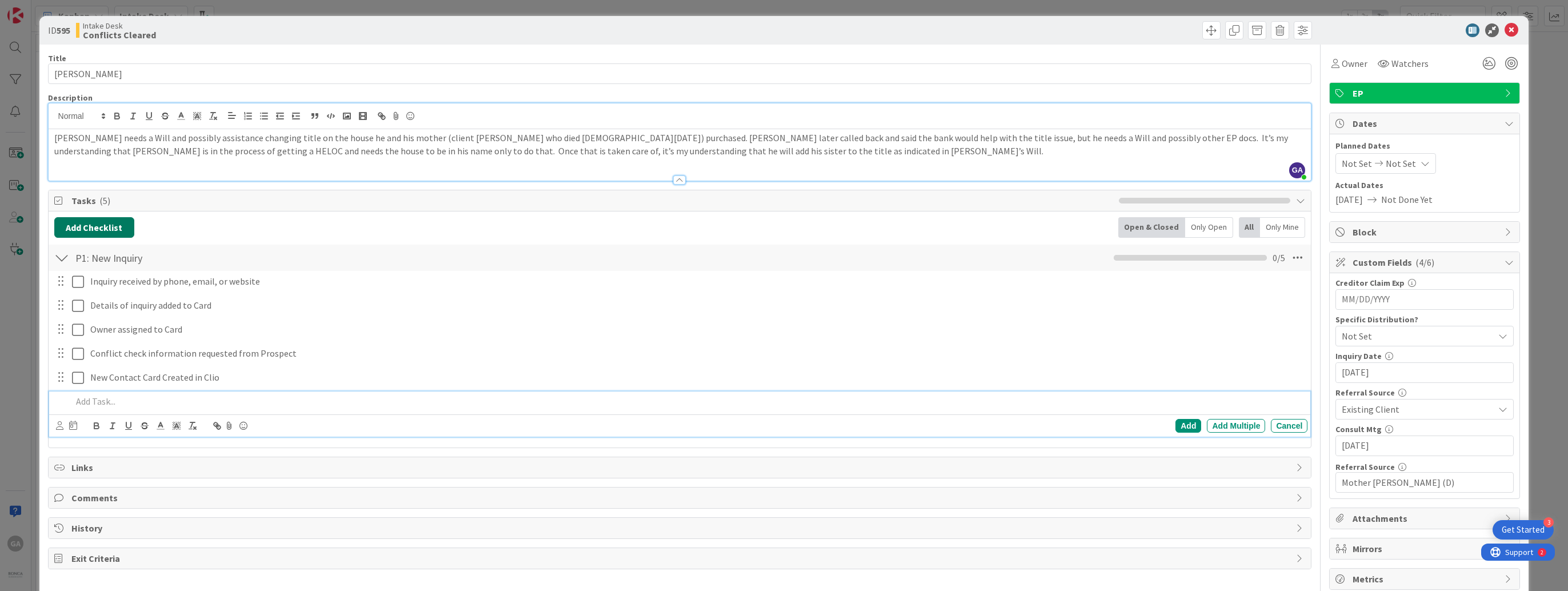
click at [87, 226] on button "Add Checklist" at bounding box center [94, 227] width 80 height 21
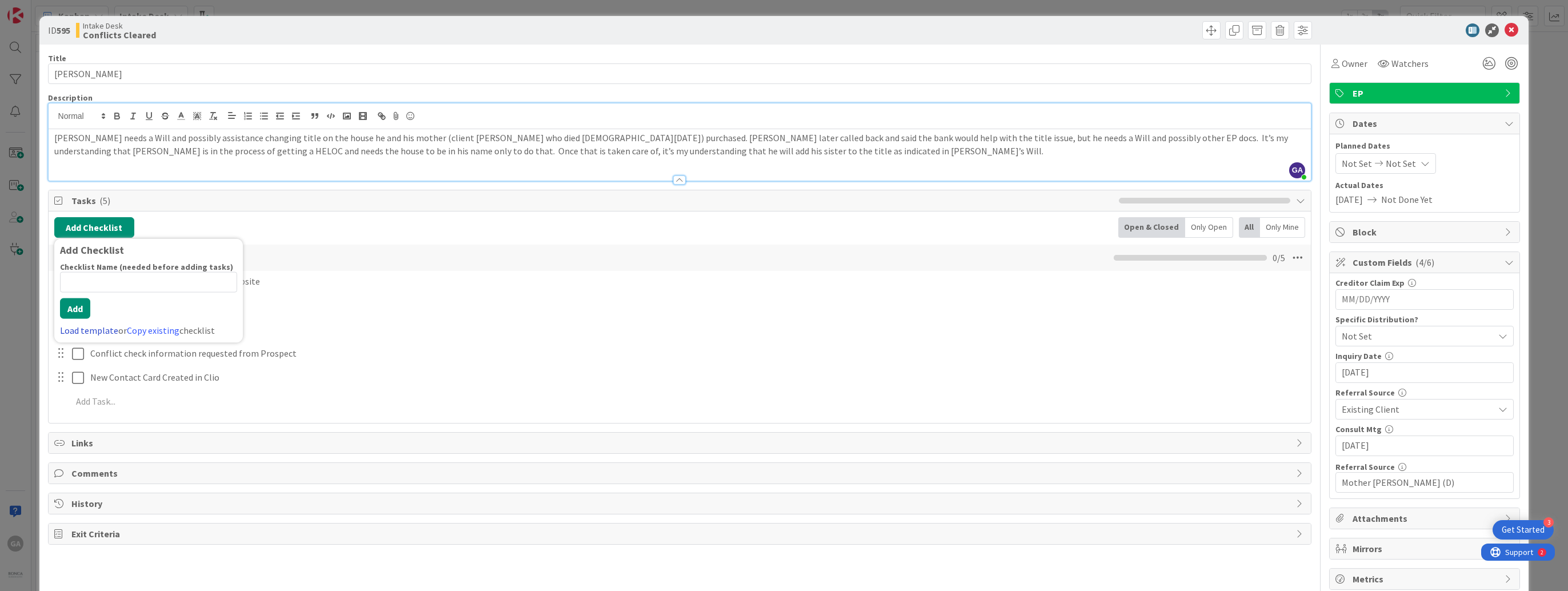
click at [92, 325] on link "Load template" at bounding box center [89, 331] width 58 height 11
click at [96, 316] on div "P2: Conflict Check" at bounding box center [148, 314] width 189 height 21
click at [71, 314] on button "Add" at bounding box center [75, 308] width 30 height 21
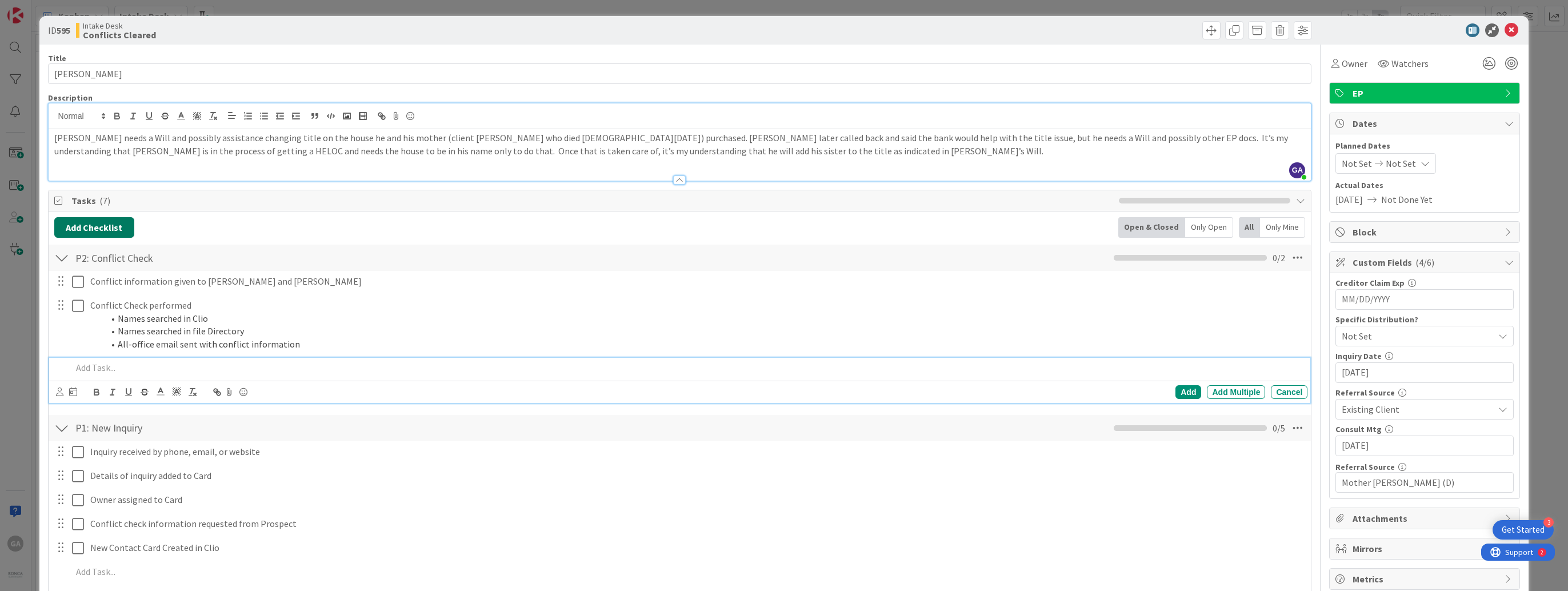
click at [107, 231] on button "Add Checklist" at bounding box center [94, 227] width 80 height 21
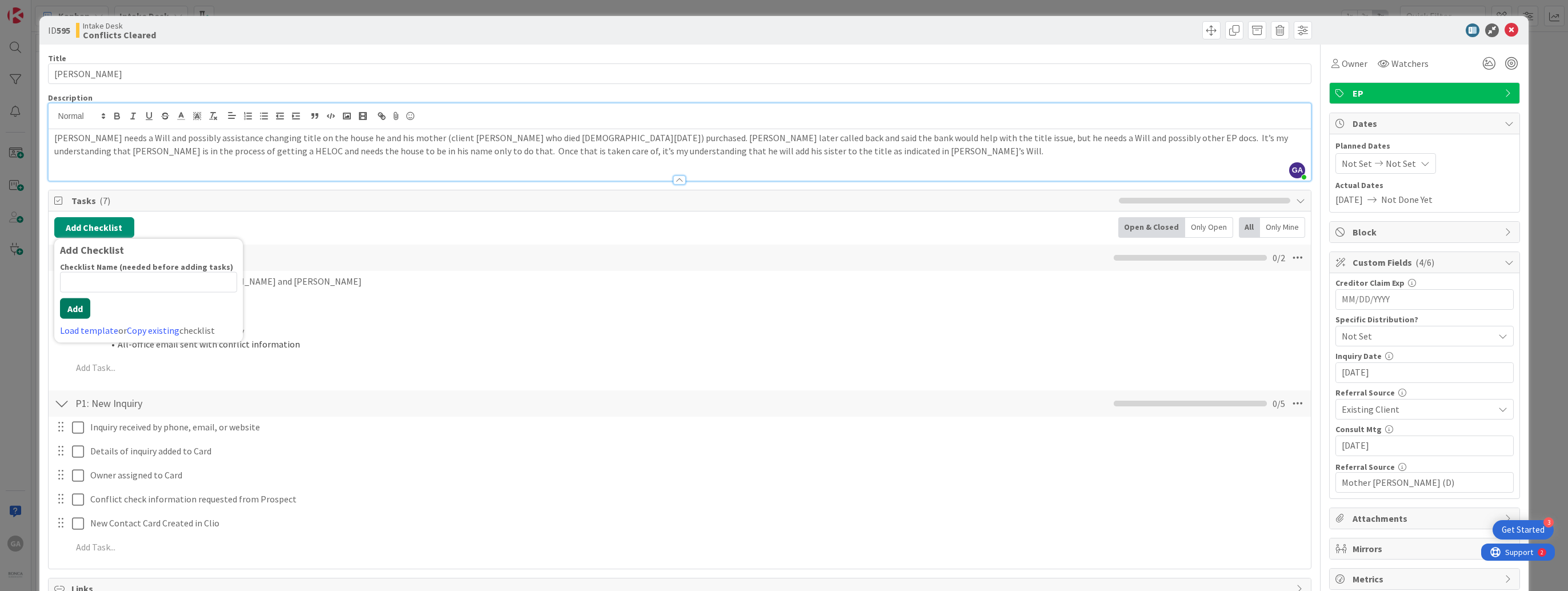
click at [81, 311] on button "Add" at bounding box center [75, 308] width 30 height 21
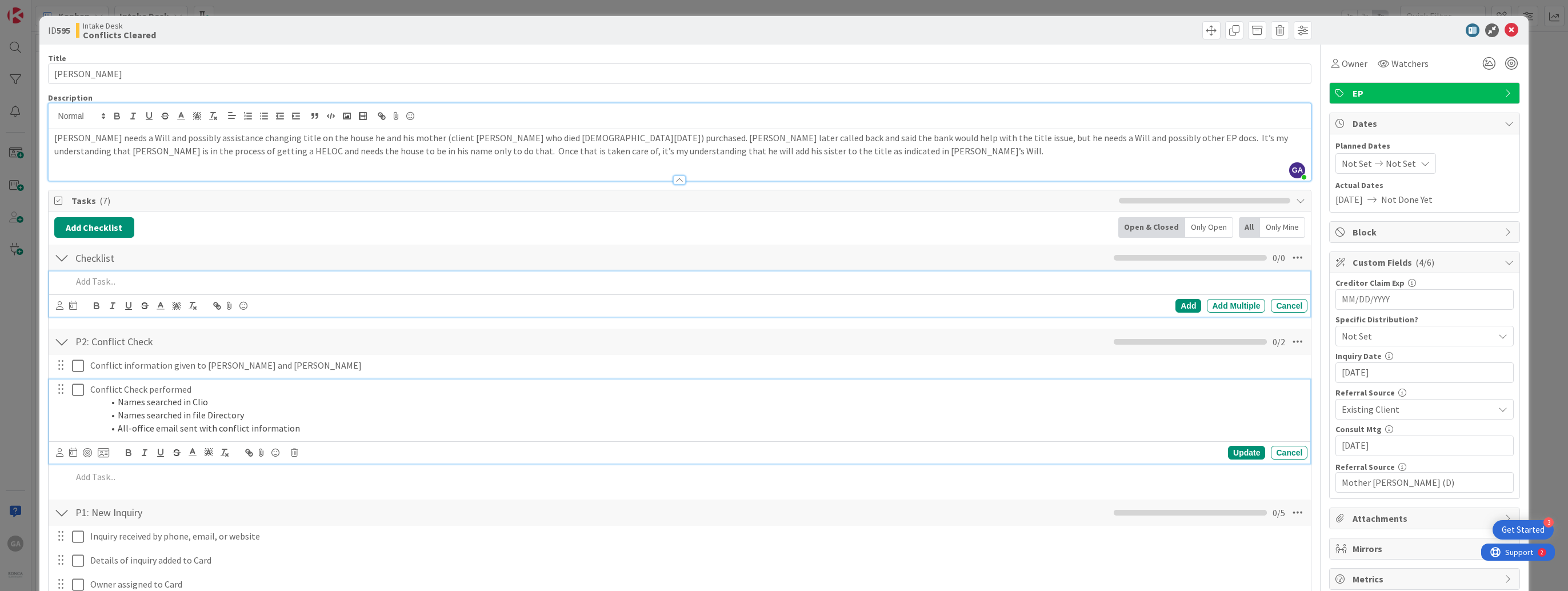
click at [75, 384] on icon at bounding box center [78, 390] width 12 height 14
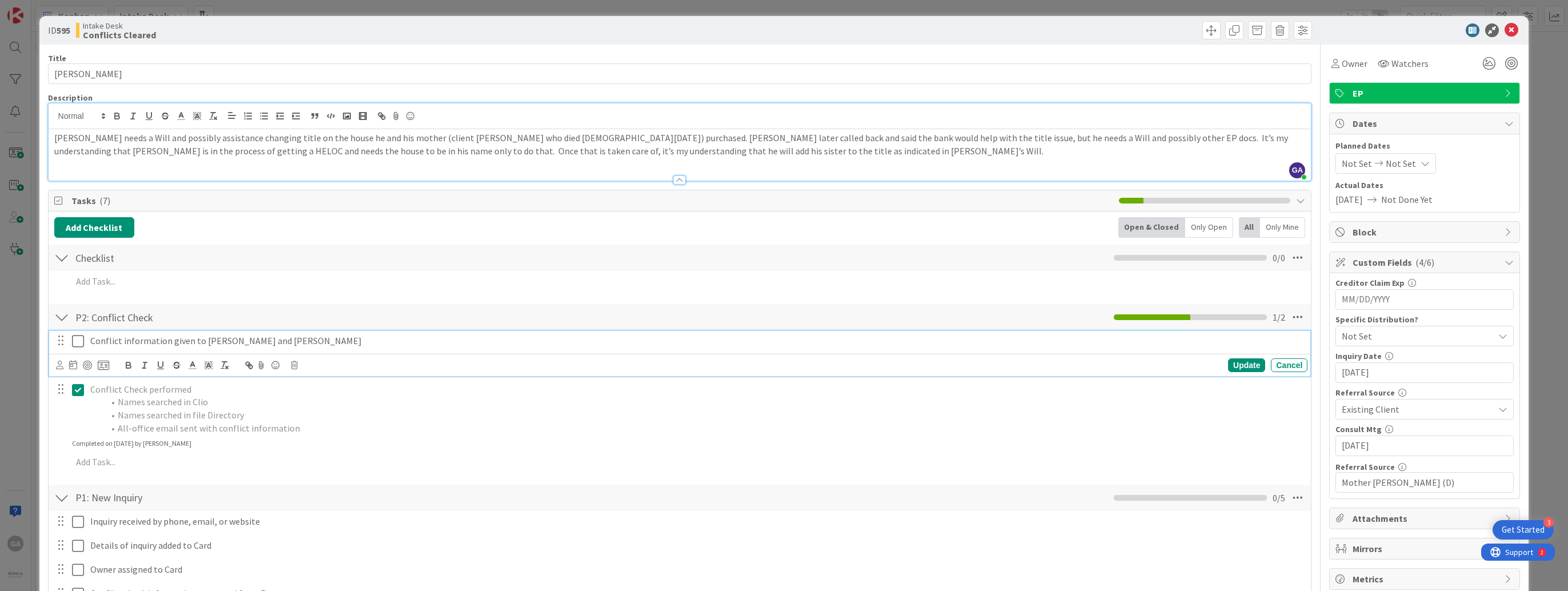
click at [75, 339] on icon at bounding box center [78, 341] width 12 height 14
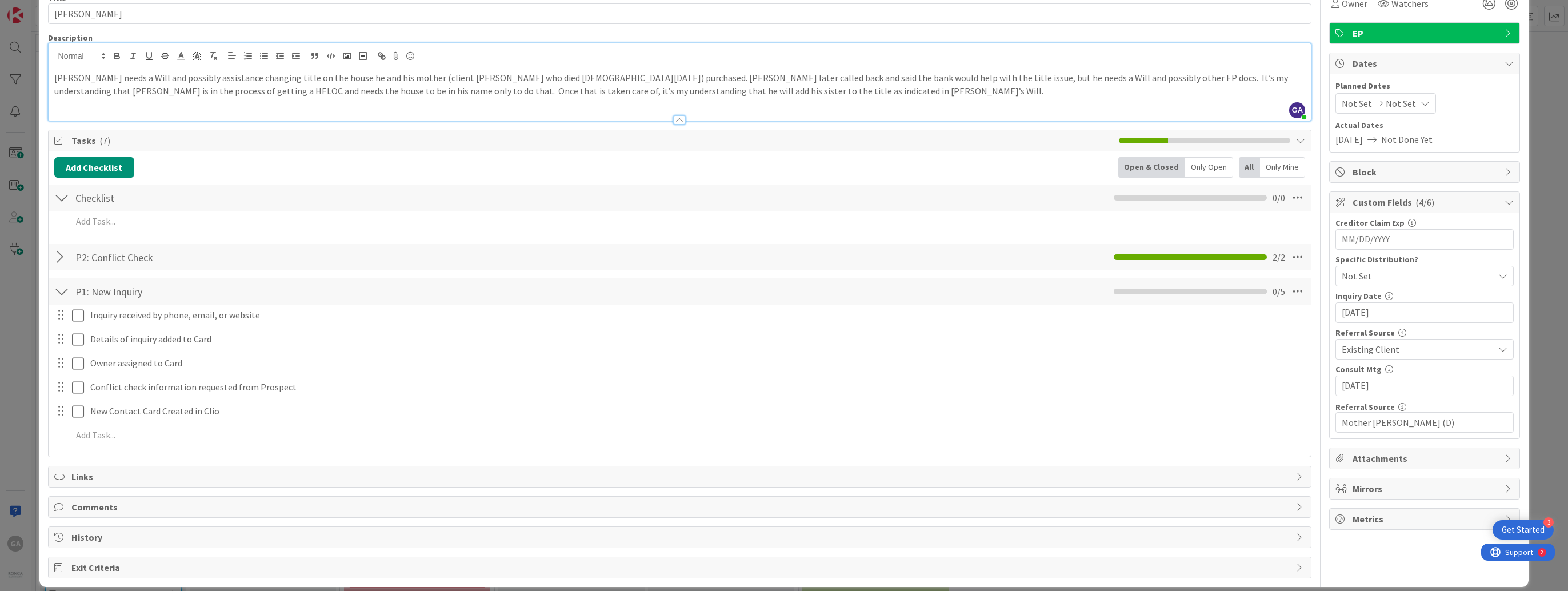
scroll to position [70, 0]
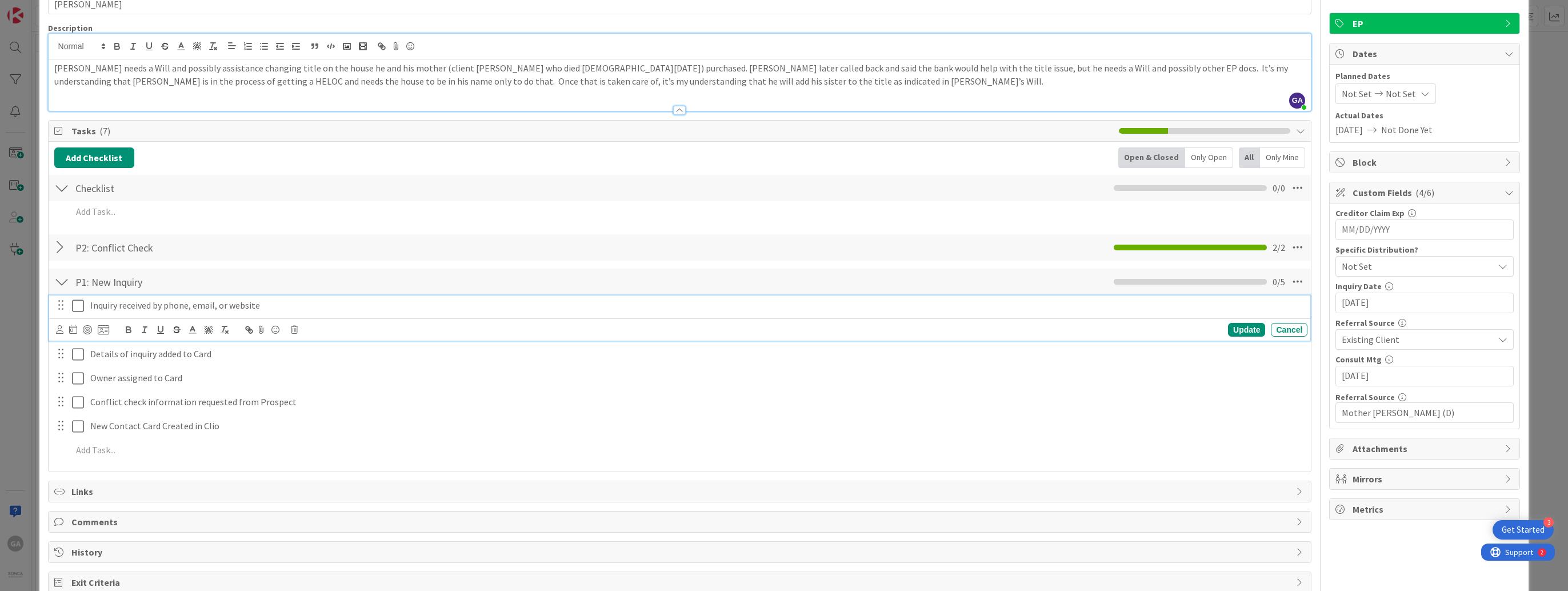
click at [73, 307] on icon at bounding box center [78, 306] width 12 height 14
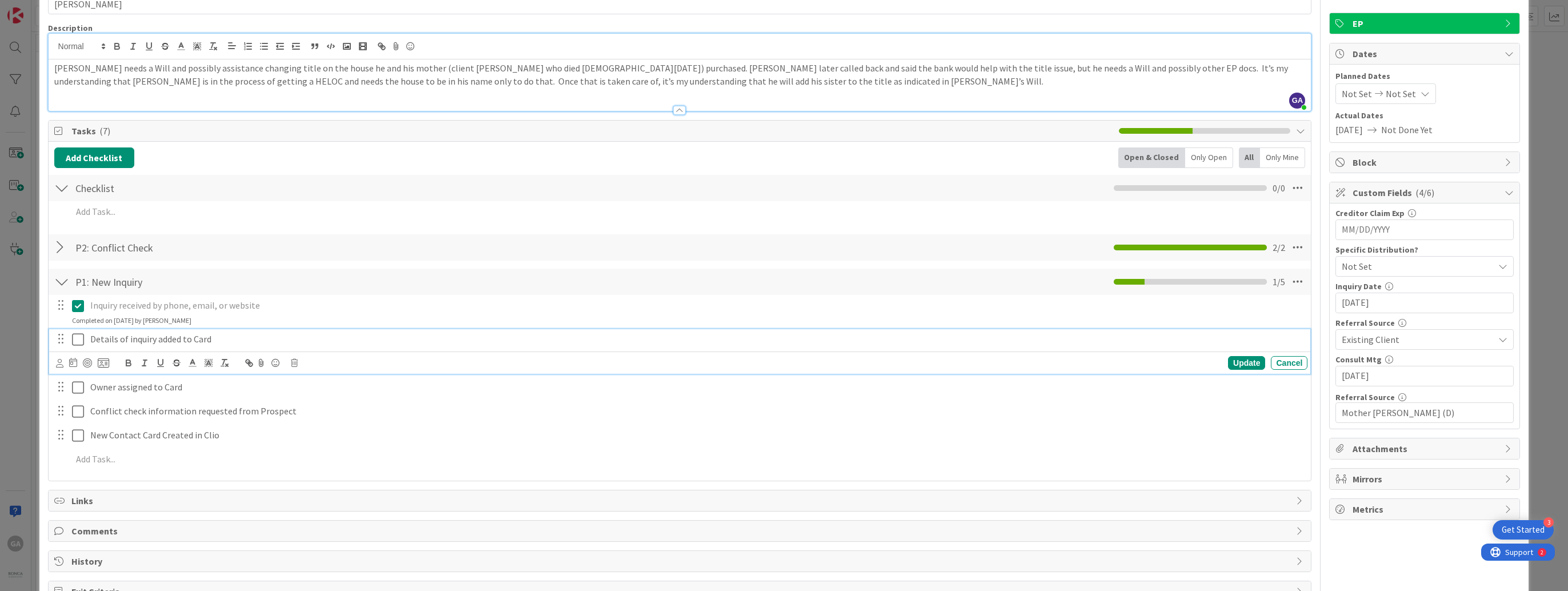
click at [73, 340] on icon at bounding box center [78, 339] width 12 height 14
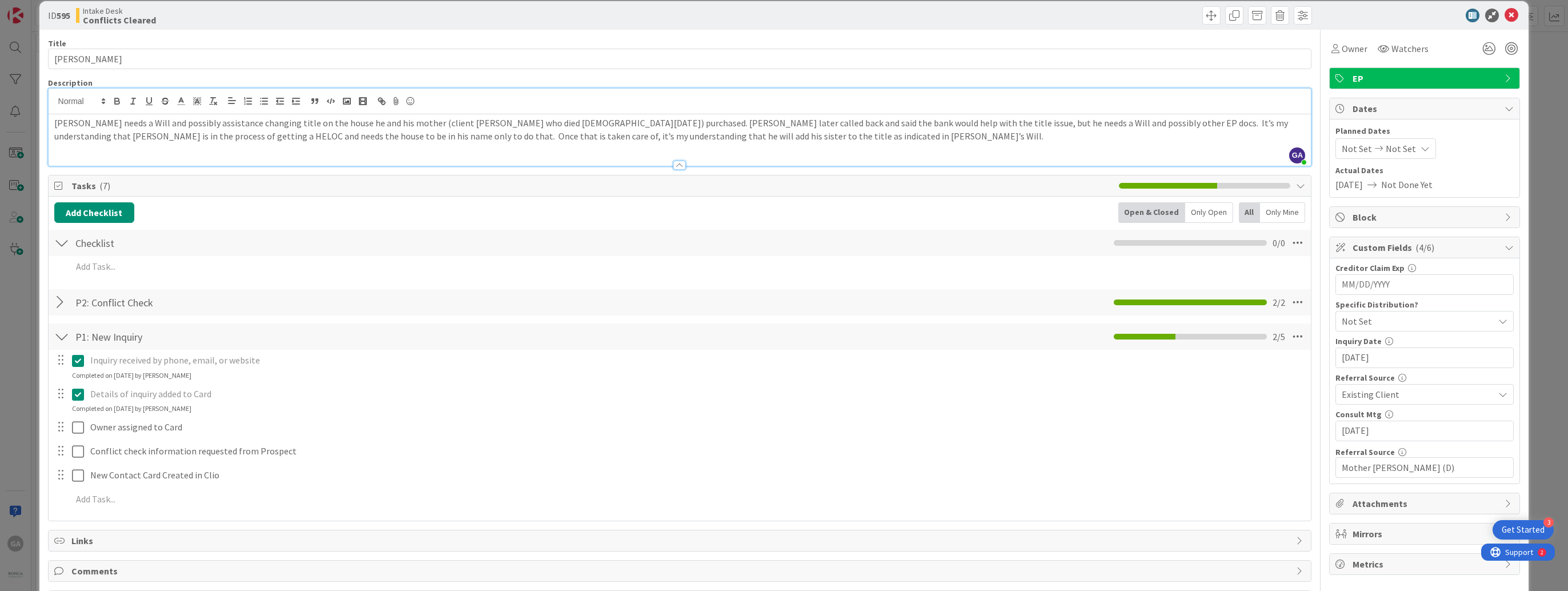
scroll to position [12, 0]
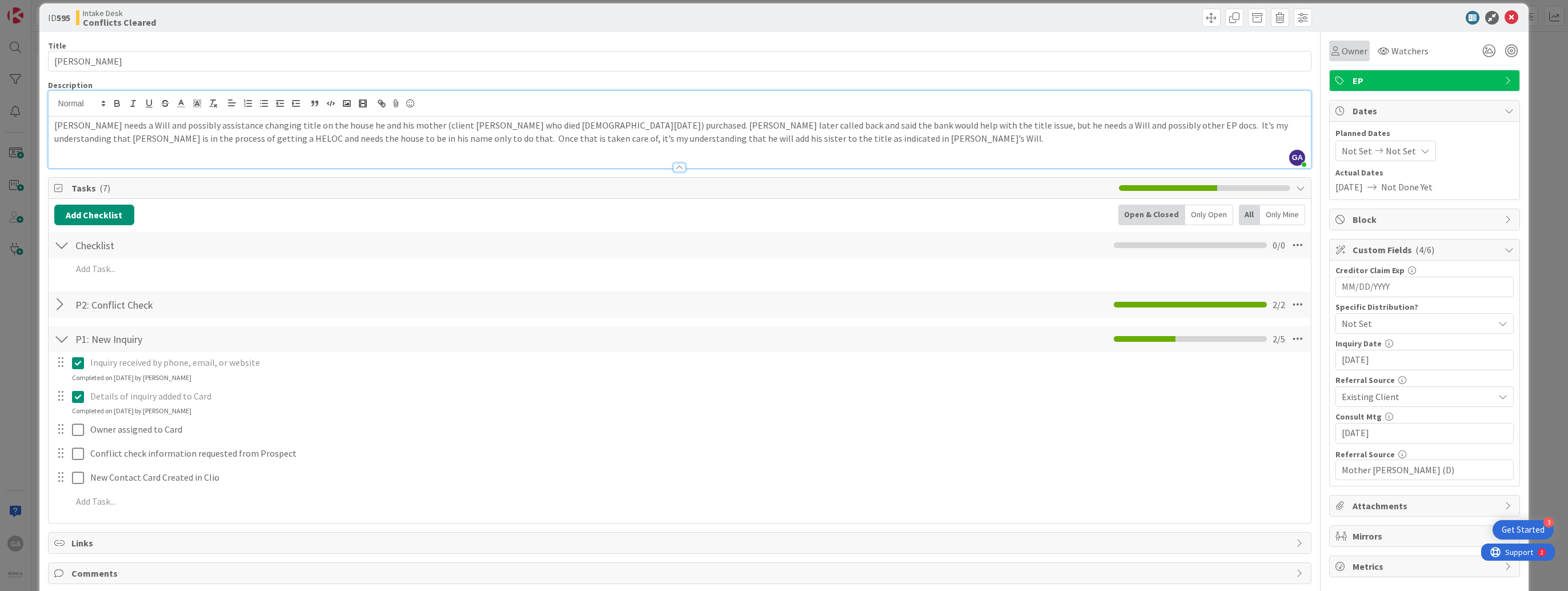
click at [1347, 55] on span "Owner" at bounding box center [1354, 51] width 25 height 14
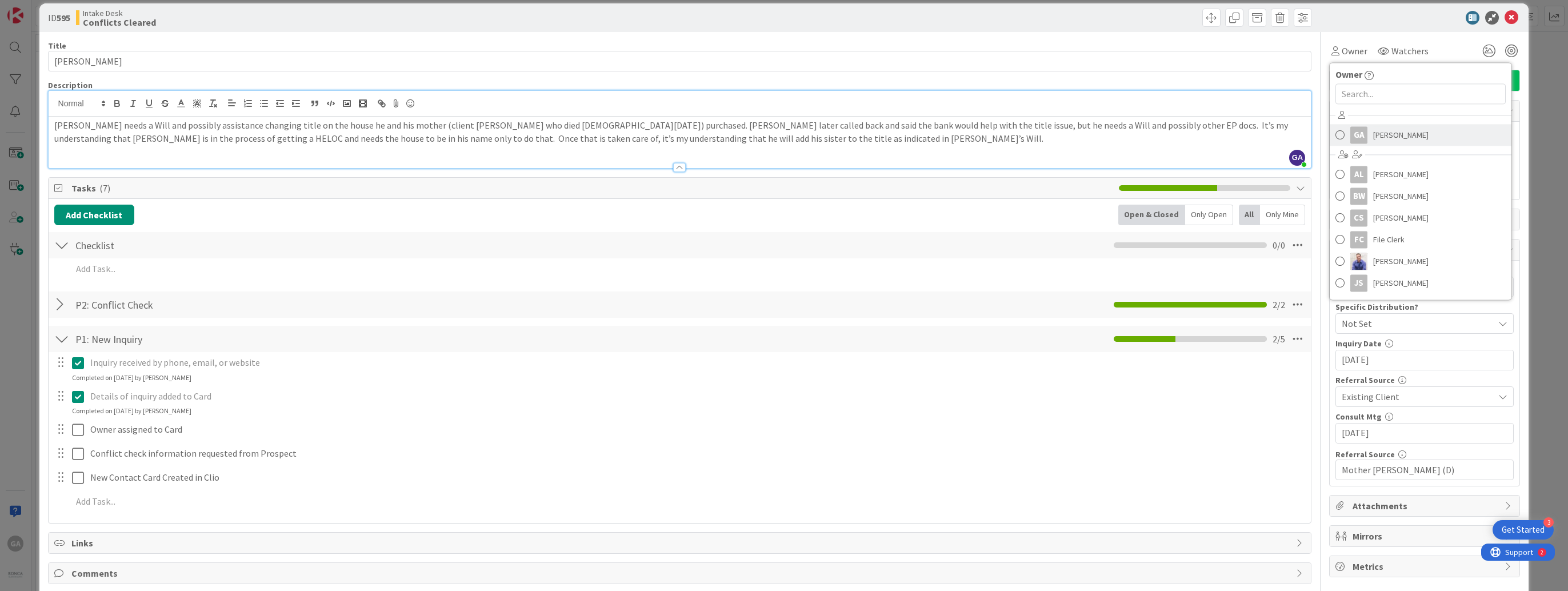
click at [1374, 139] on span "[PERSON_NAME]" at bounding box center [1400, 135] width 55 height 17
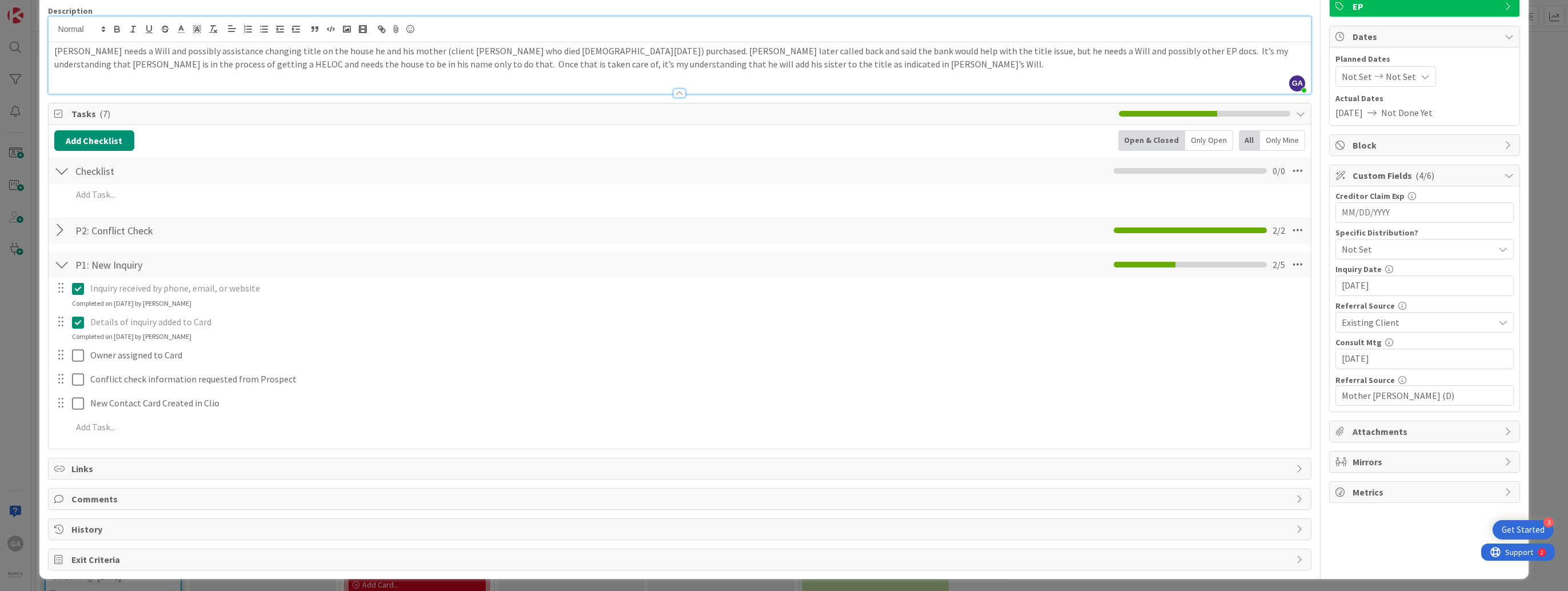
scroll to position [89, 0]
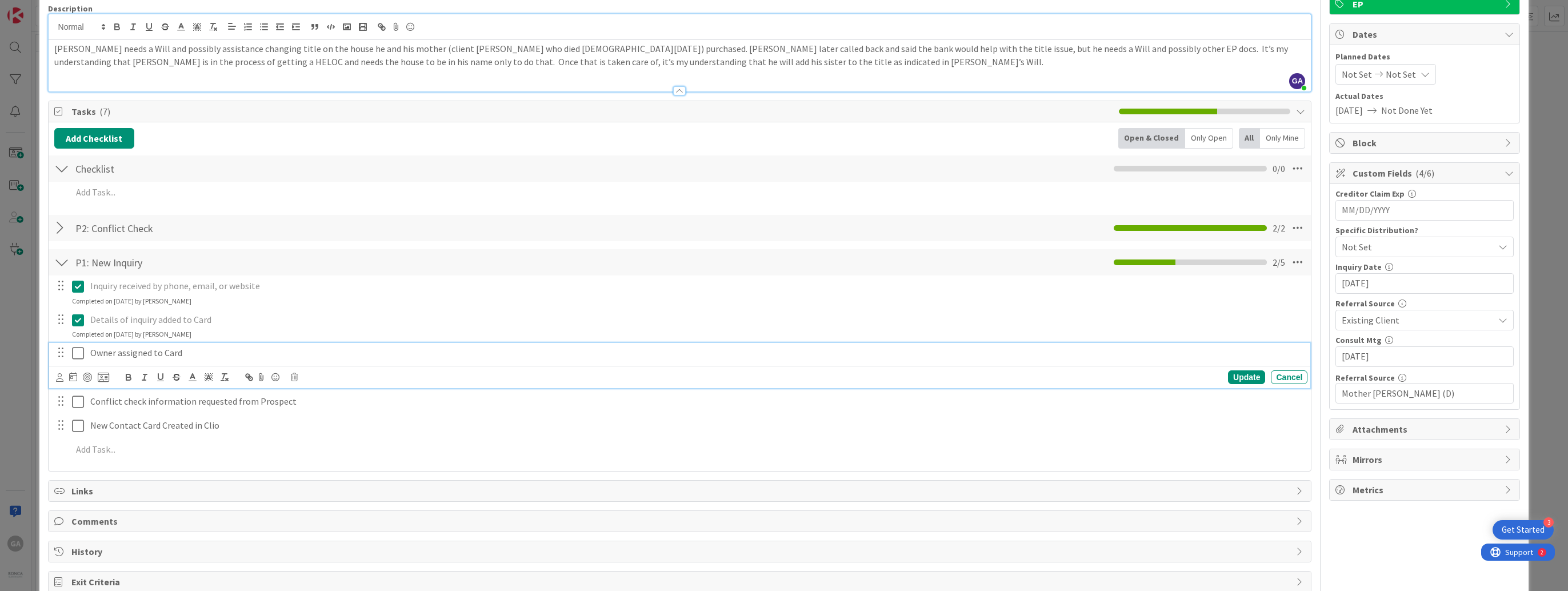
click at [82, 352] on icon at bounding box center [78, 354] width 12 height 14
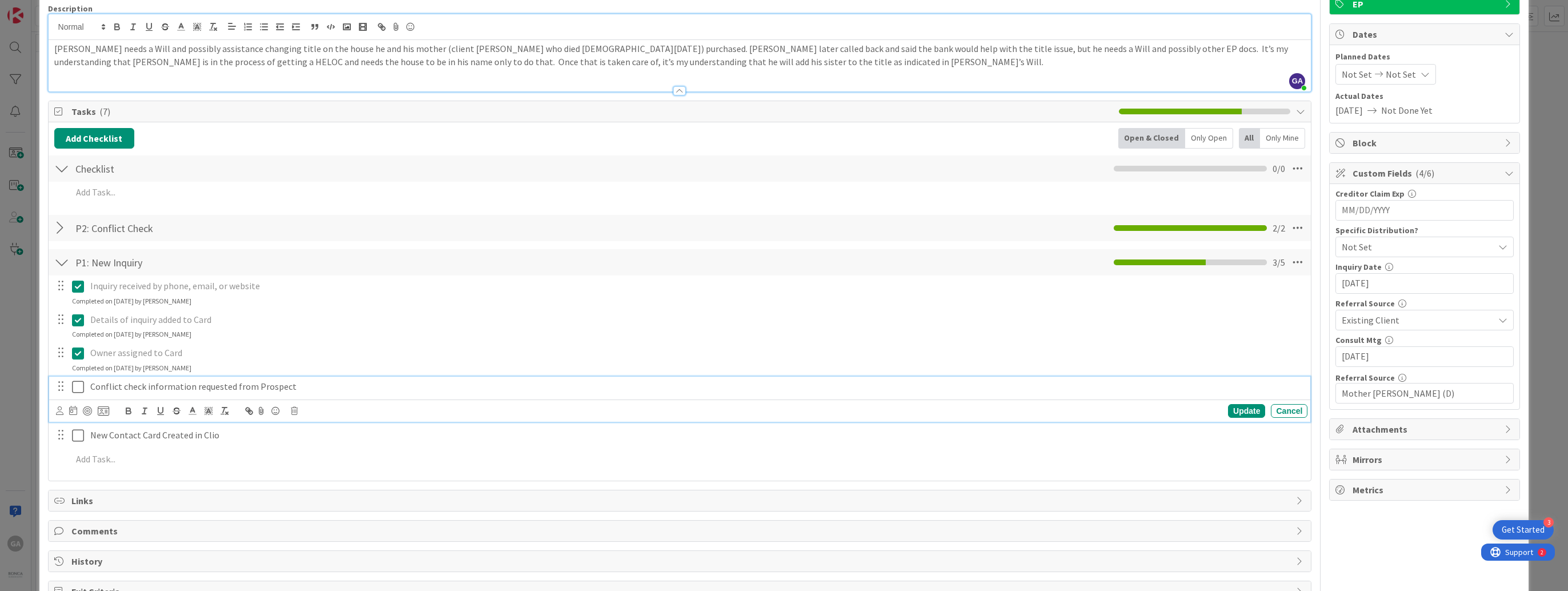
click at [78, 385] on icon at bounding box center [78, 387] width 12 height 14
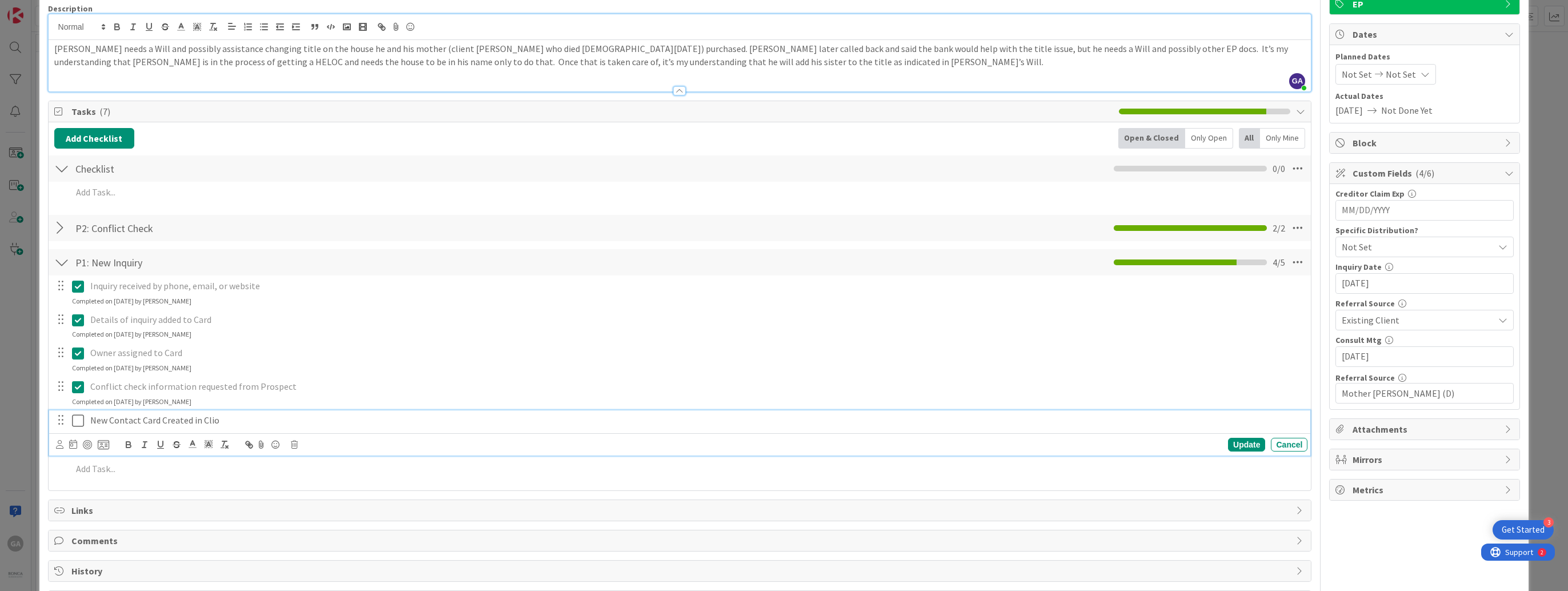
click at [76, 419] on icon at bounding box center [78, 421] width 12 height 14
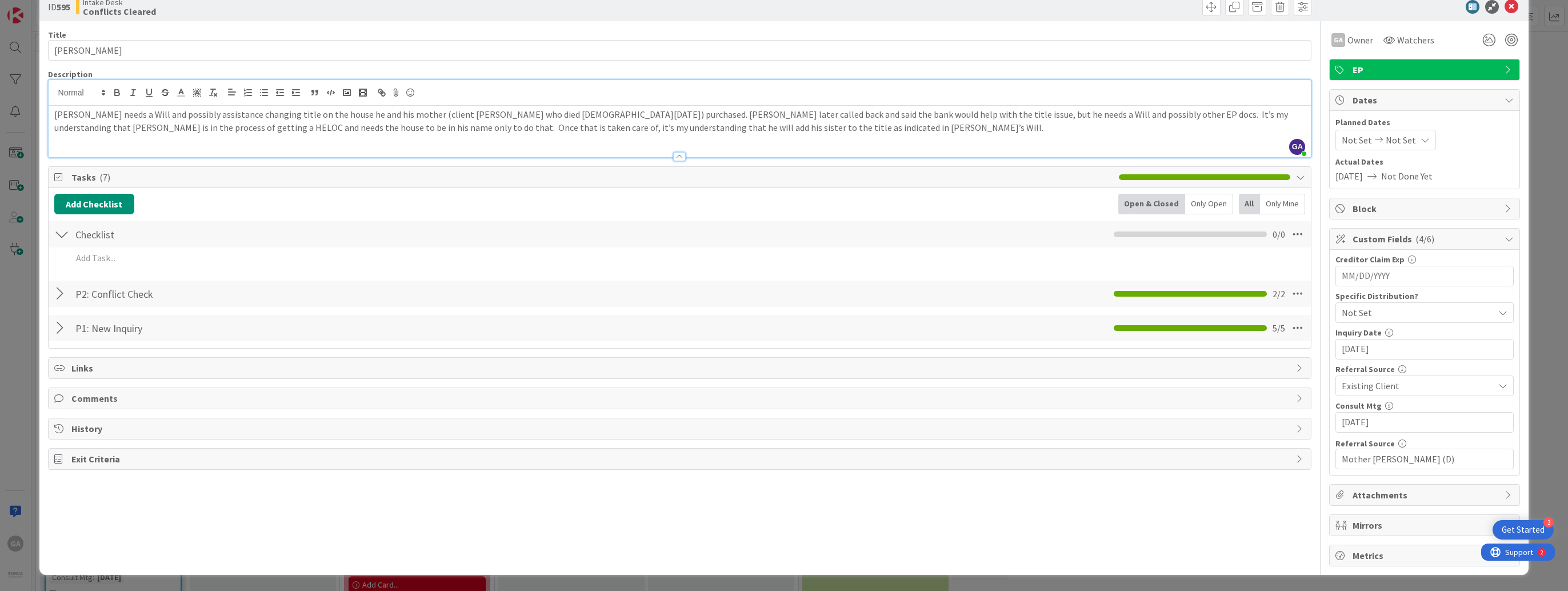
scroll to position [21, 0]
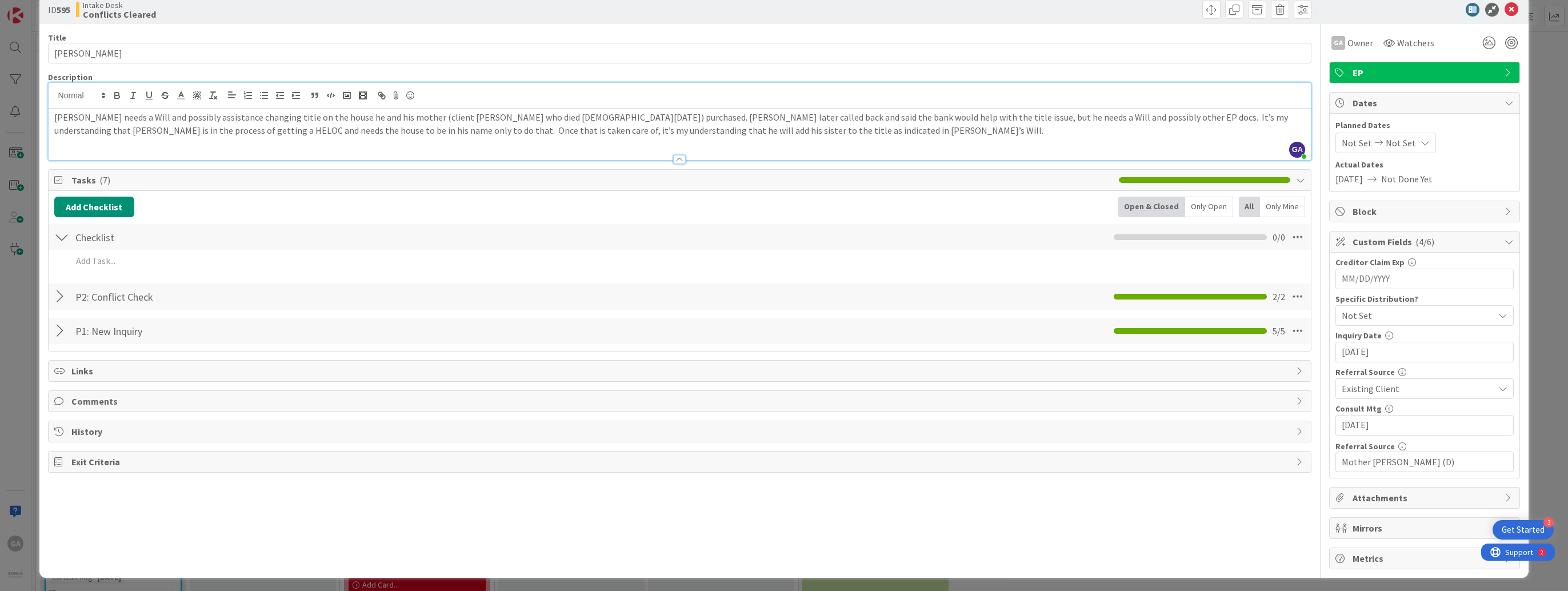
click at [60, 295] on div at bounding box center [61, 296] width 15 height 21
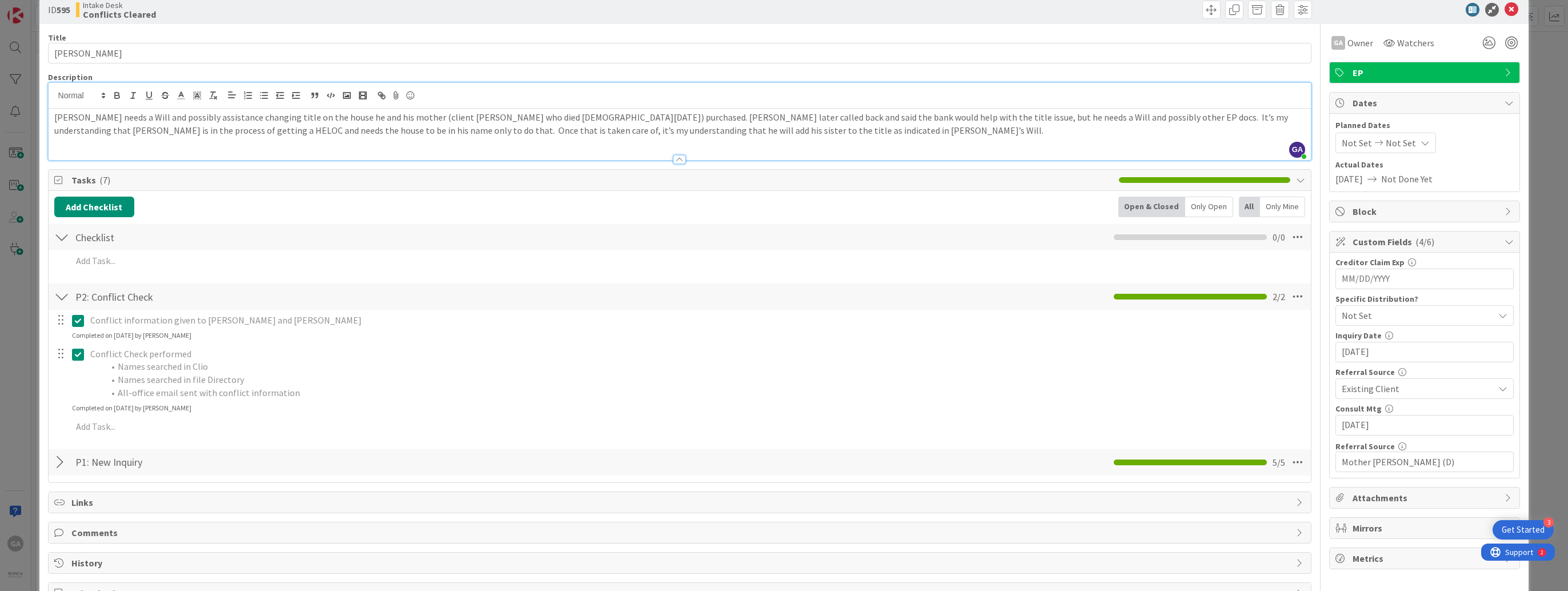
scroll to position [55, 0]
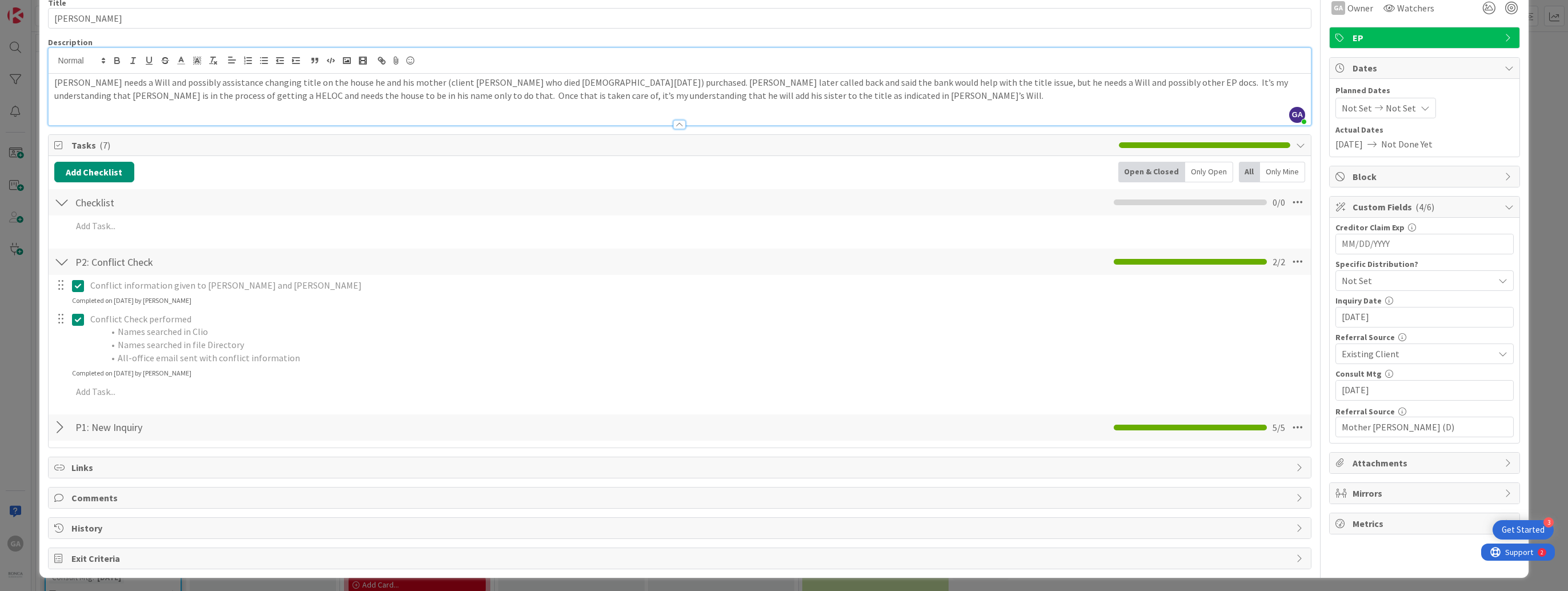
click at [66, 257] on div at bounding box center [61, 262] width 15 height 21
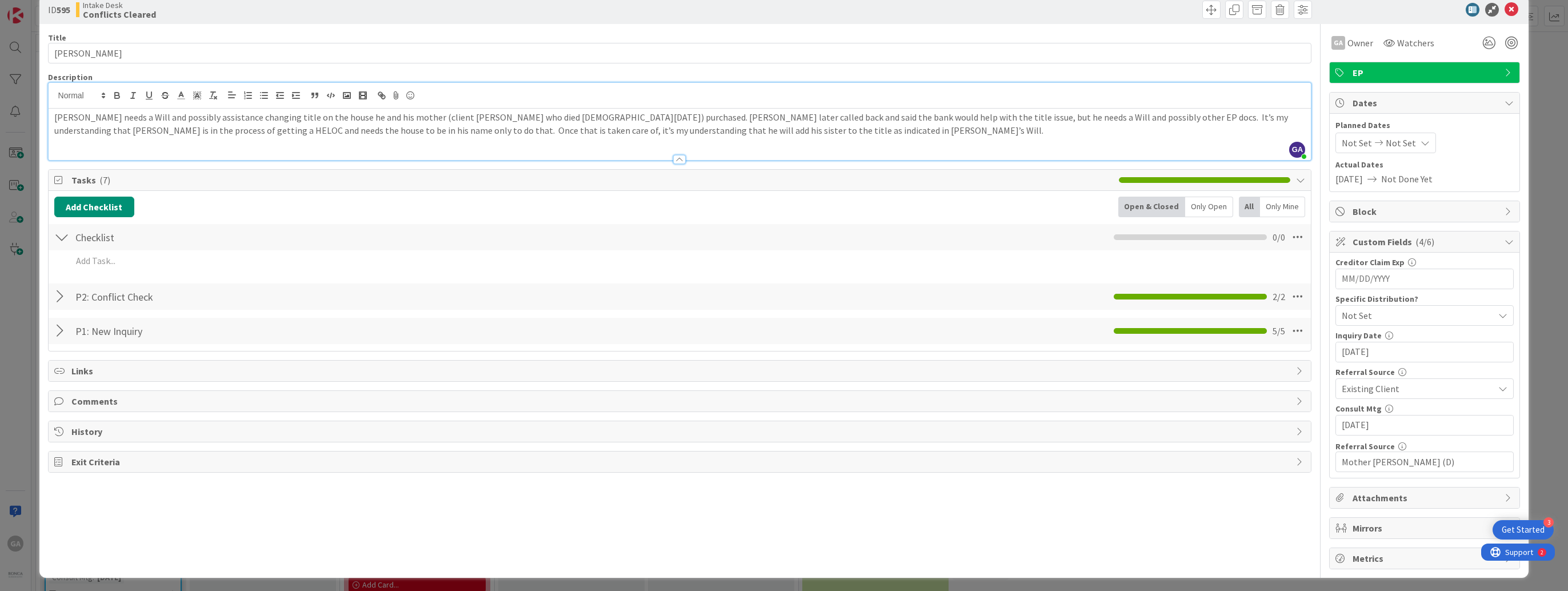
click at [57, 239] on div at bounding box center [61, 237] width 15 height 21
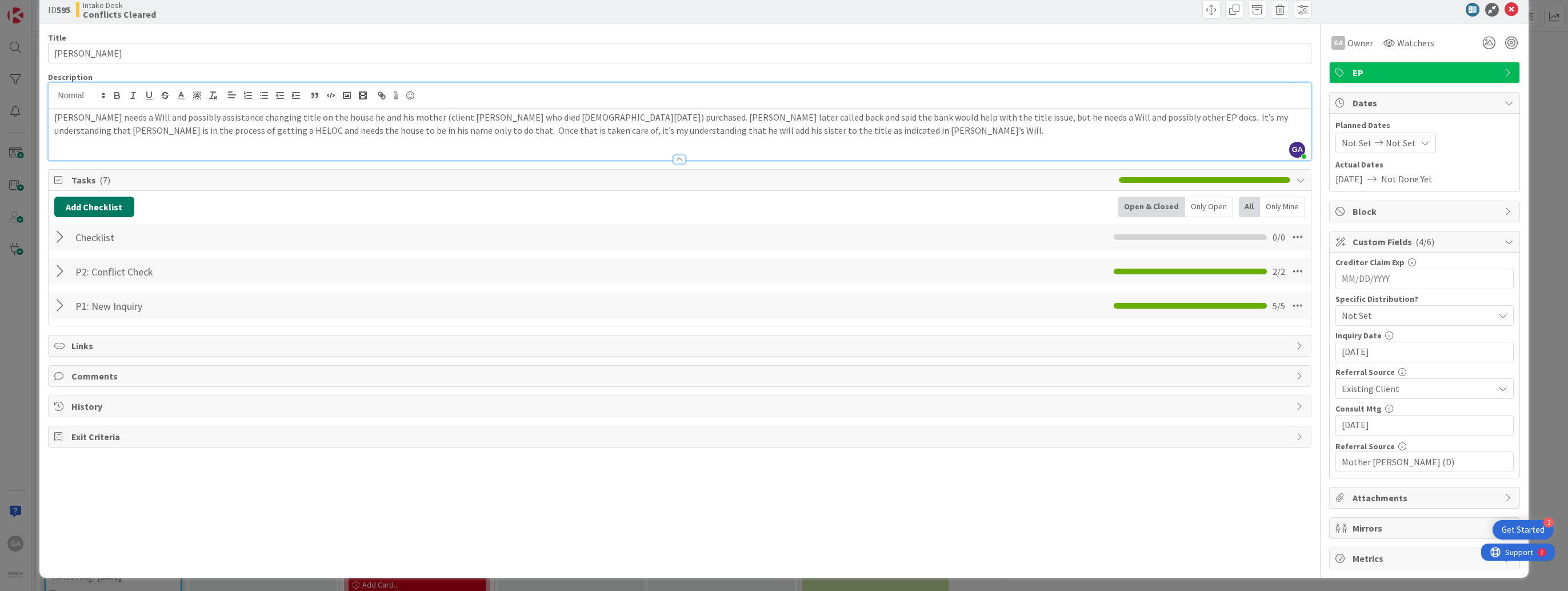
click at [89, 202] on button "Add Checklist" at bounding box center [94, 207] width 80 height 21
click at [102, 310] on link "Load template" at bounding box center [89, 309] width 58 height 11
click at [102, 310] on div "P3A: Conflict Cleared: Follow Up" at bounding box center [148, 314] width 189 height 21
click at [76, 291] on button "Add" at bounding box center [75, 288] width 30 height 21
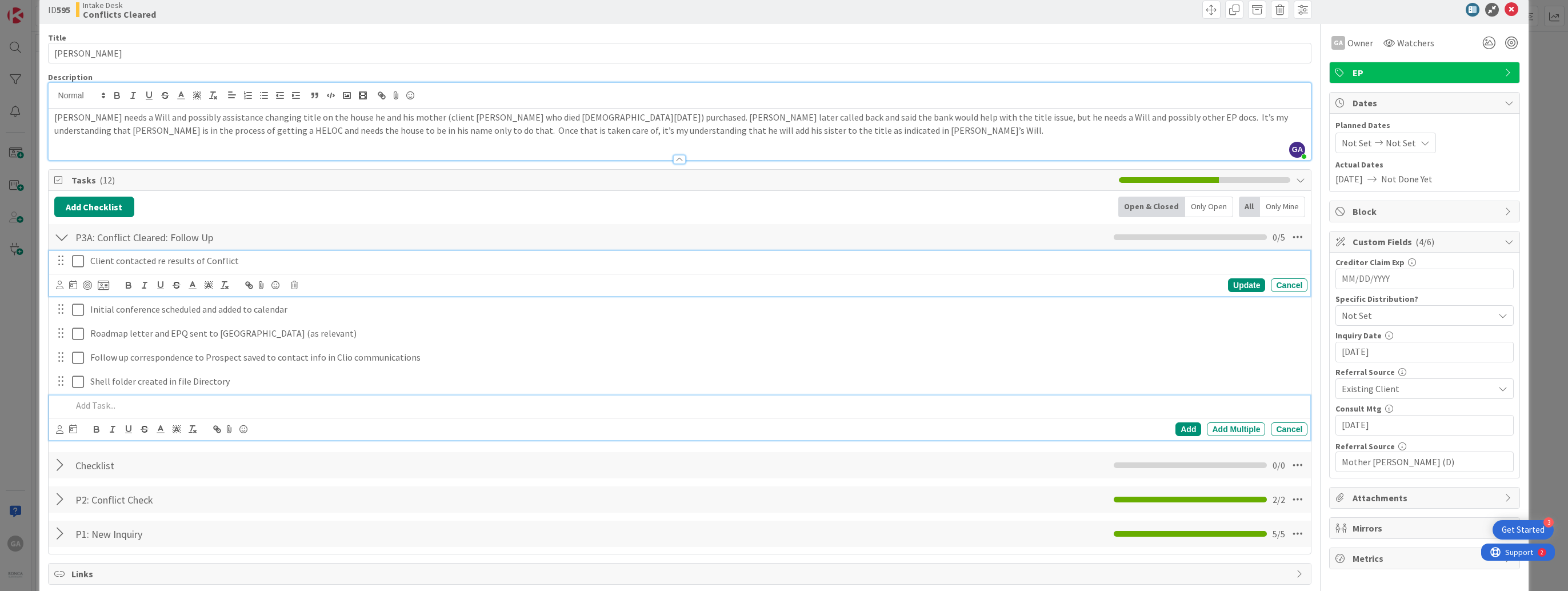
click at [78, 262] on icon at bounding box center [78, 261] width 12 height 14
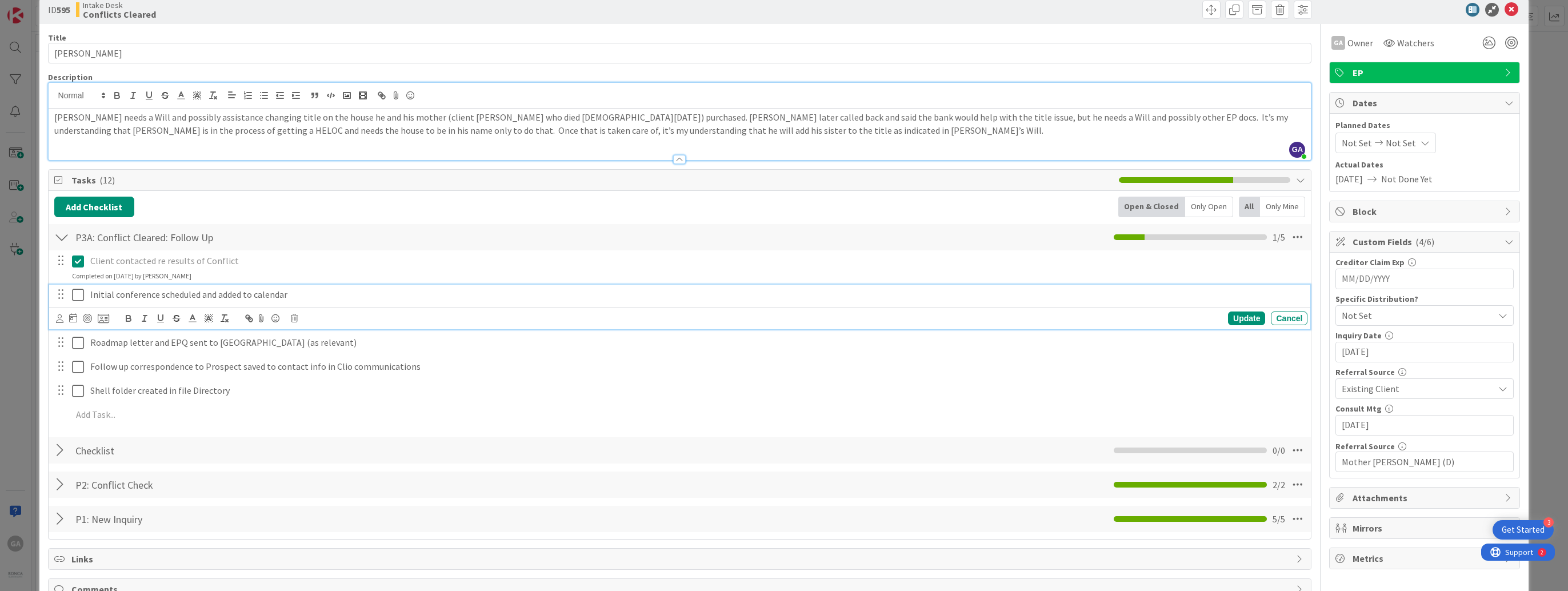
click at [78, 292] on icon at bounding box center [78, 295] width 12 height 14
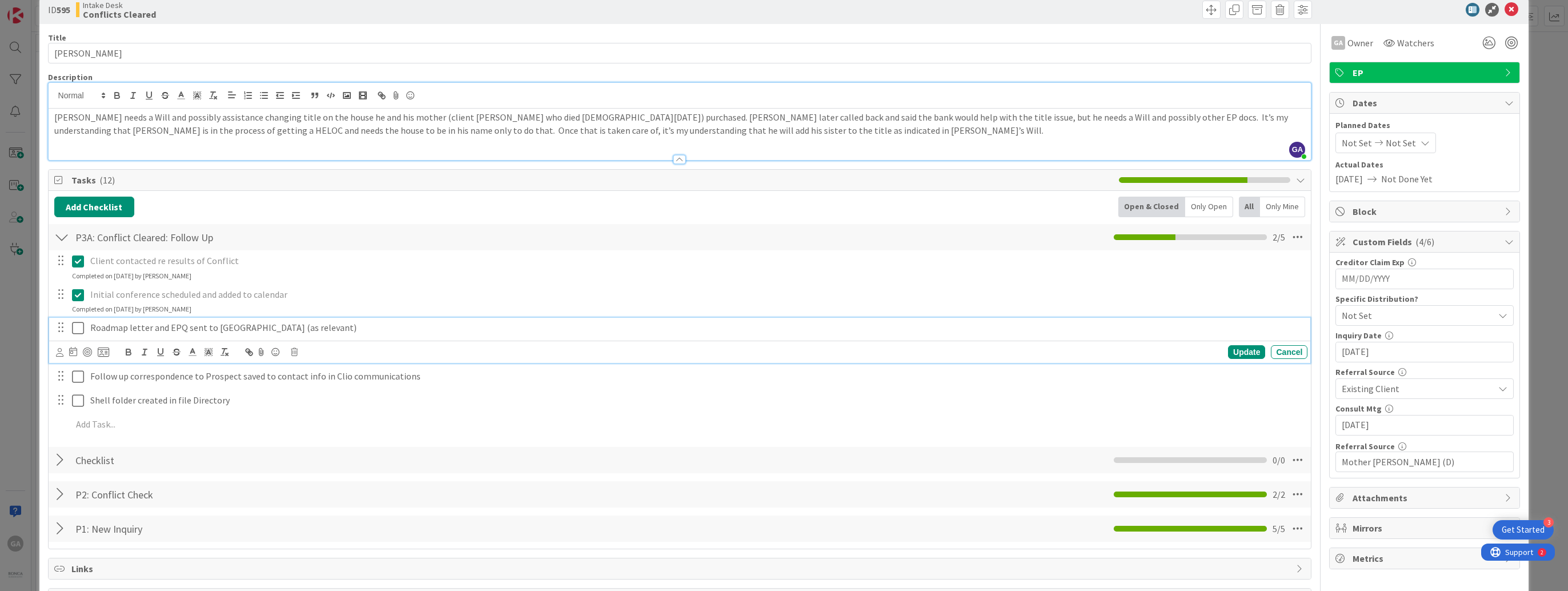
click at [78, 327] on icon at bounding box center [78, 328] width 12 height 14
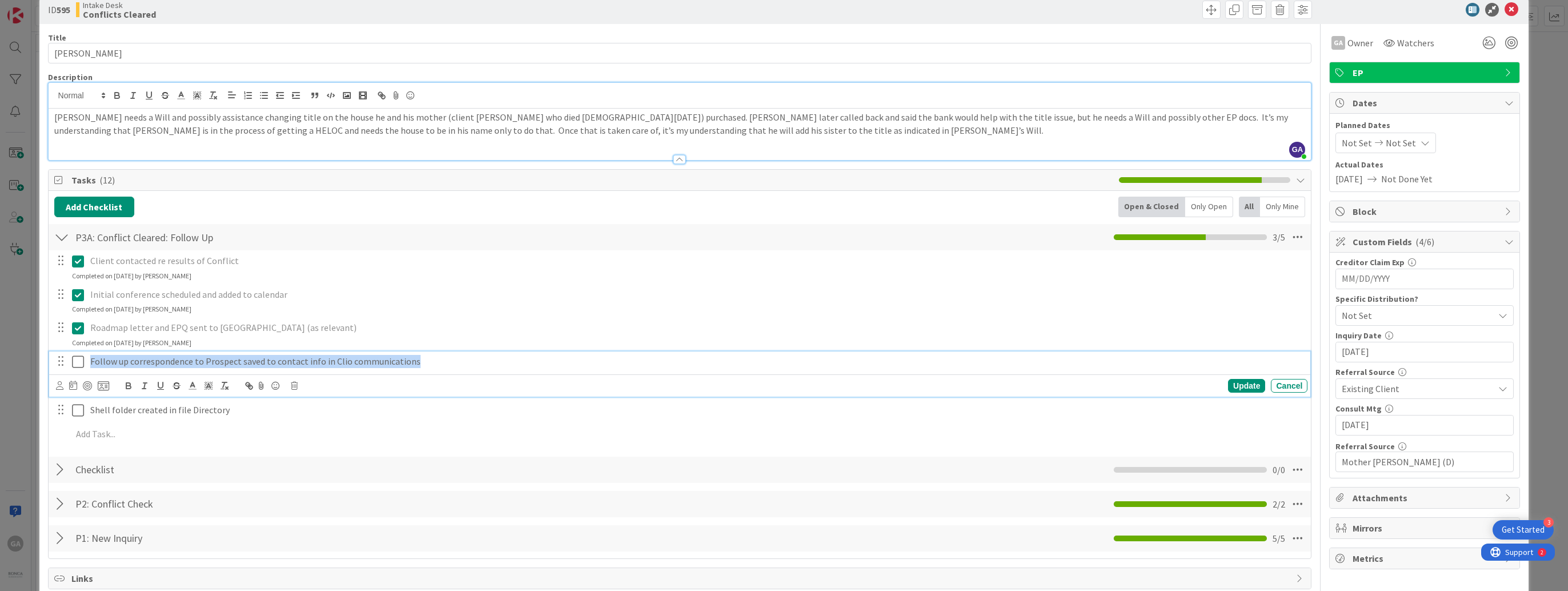
drag, startPoint x: 88, startPoint y: 359, endPoint x: 461, endPoint y: 374, distance: 373.3
click at [461, 374] on div "Follow up correspondence to Prospect saved to contact info in Clio communicatio…" at bounding box center [679, 374] width 1261 height 45
click at [174, 385] on icon "button" at bounding box center [176, 386] width 11 height 11
click at [476, 376] on div "Update Cancel" at bounding box center [679, 386] width 1261 height 22
click at [473, 310] on div "Initial conference scheduled and added to calendar Update Cancel Completed on […" at bounding box center [679, 300] width 1261 height 30
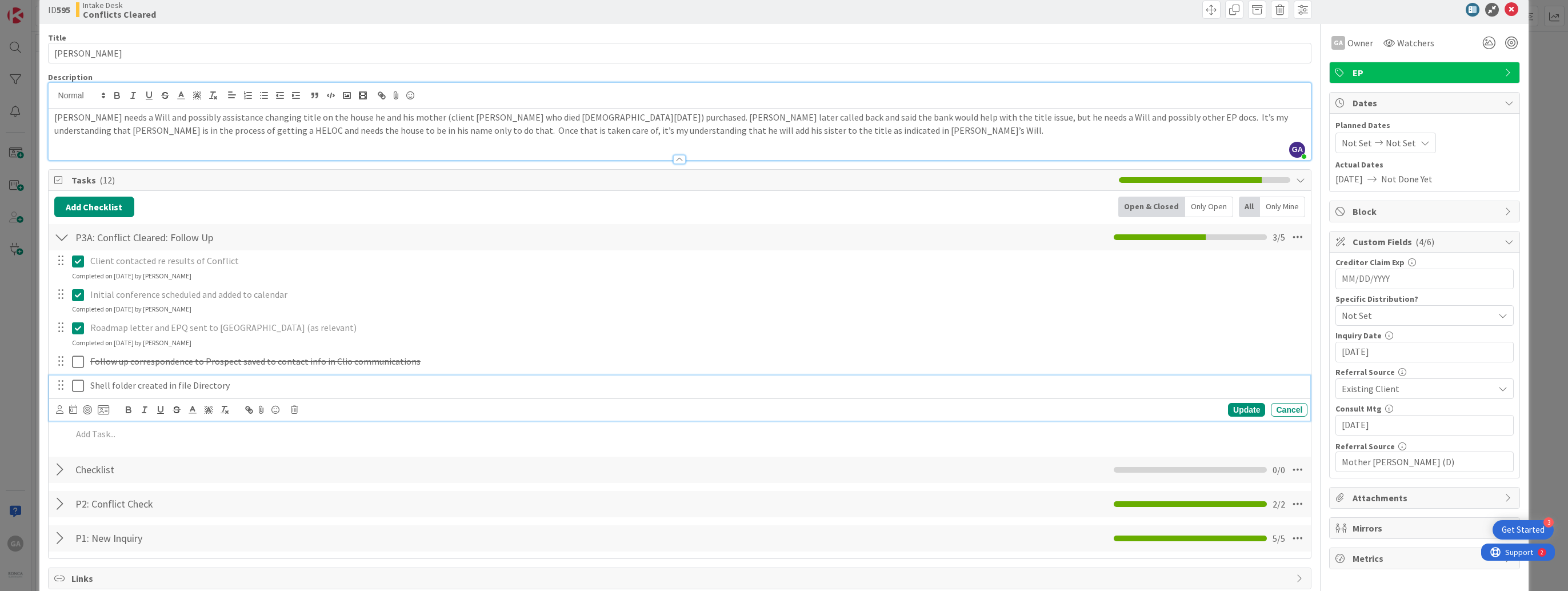
click at [76, 385] on icon at bounding box center [78, 386] width 12 height 14
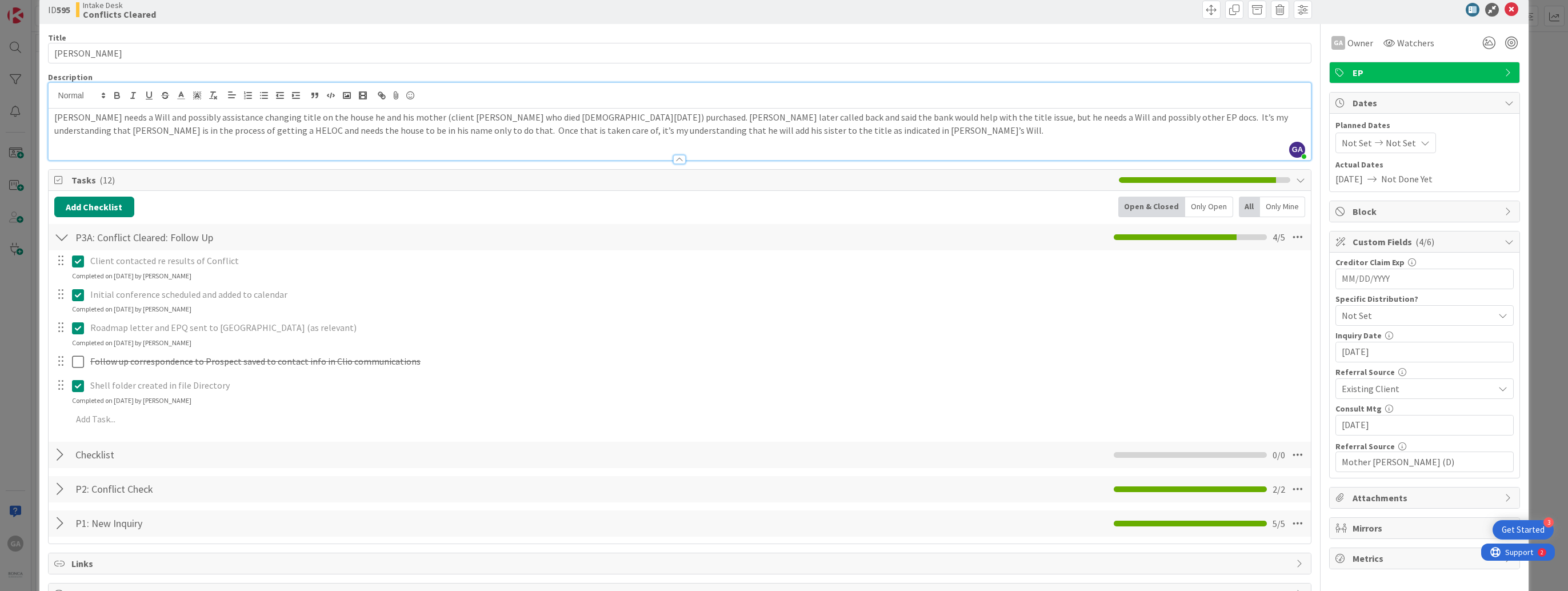
click at [61, 236] on div at bounding box center [61, 237] width 15 height 21
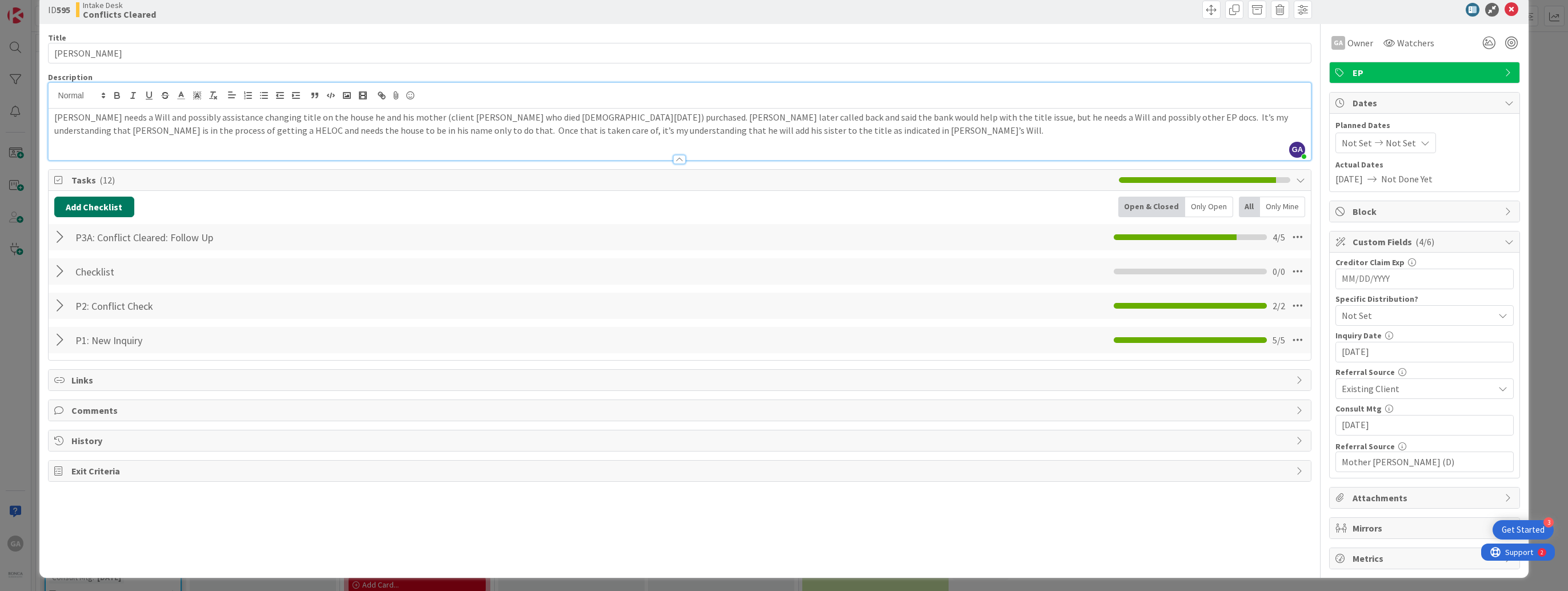
click at [94, 209] on button "Add Checklist" at bounding box center [94, 207] width 80 height 21
click at [97, 304] on link "Load template" at bounding box center [89, 309] width 58 height 11
click at [111, 352] on div "P4: Engagement Checklist" at bounding box center [148, 355] width 189 height 21
click at [79, 291] on button "Add" at bounding box center [75, 288] width 30 height 21
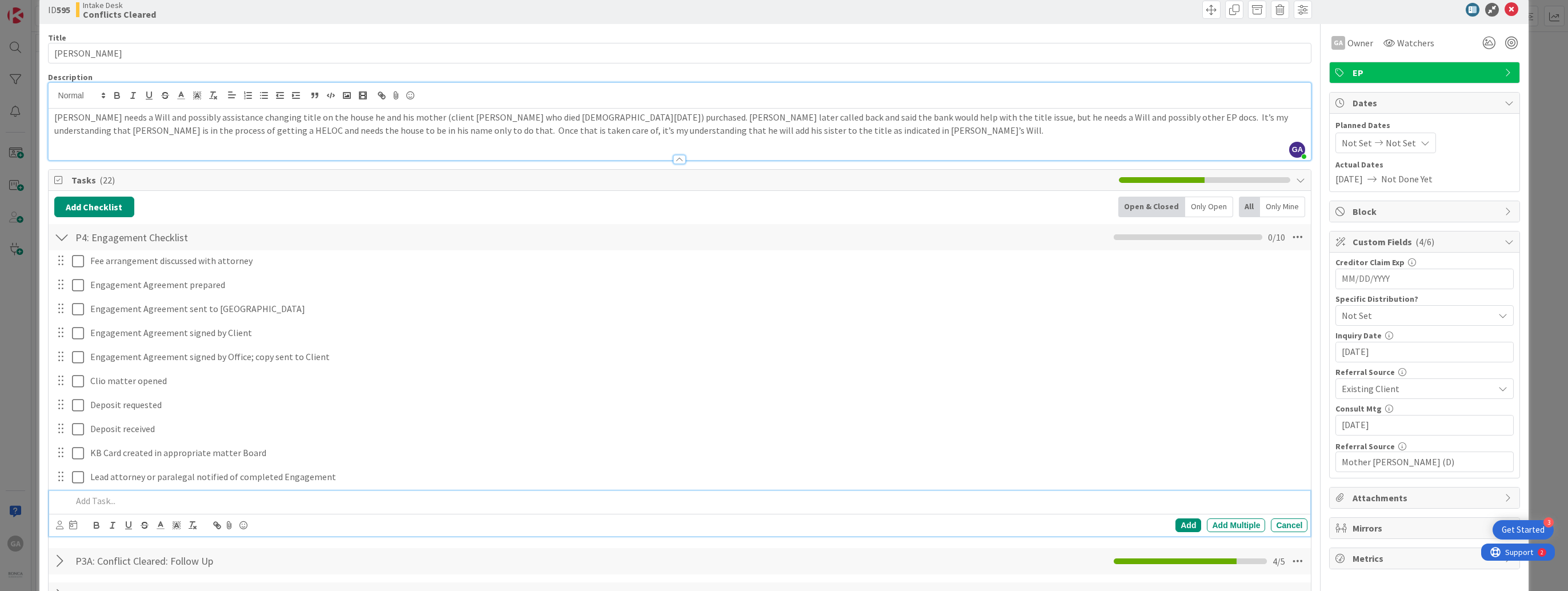
click at [1297, 177] on div "Tasks ( 22 )" at bounding box center [679, 180] width 1262 height 21
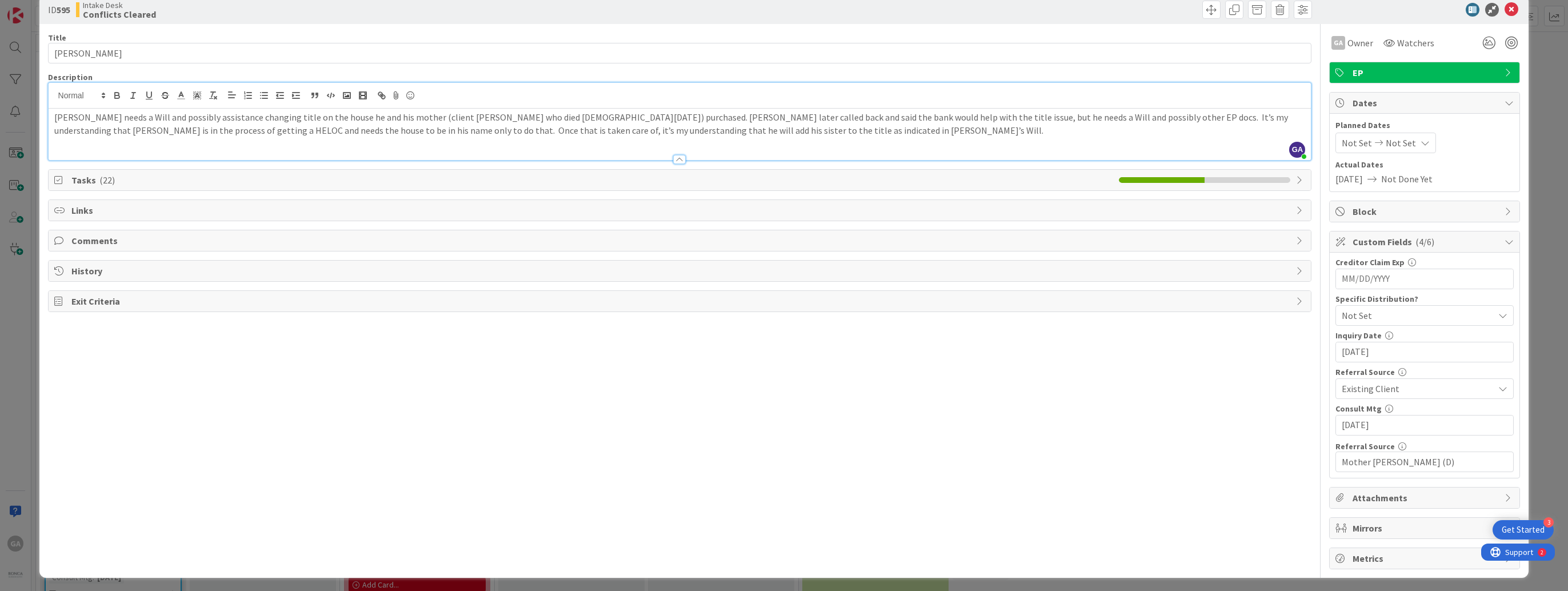
click at [784, 129] on p "[PERSON_NAME] needs a Will and possibly assistance changing title on the house …" at bounding box center [679, 123] width 1251 height 25
click at [1505, 14] on icon at bounding box center [1511, 10] width 14 height 14
